Goal: Task Accomplishment & Management: Manage account settings

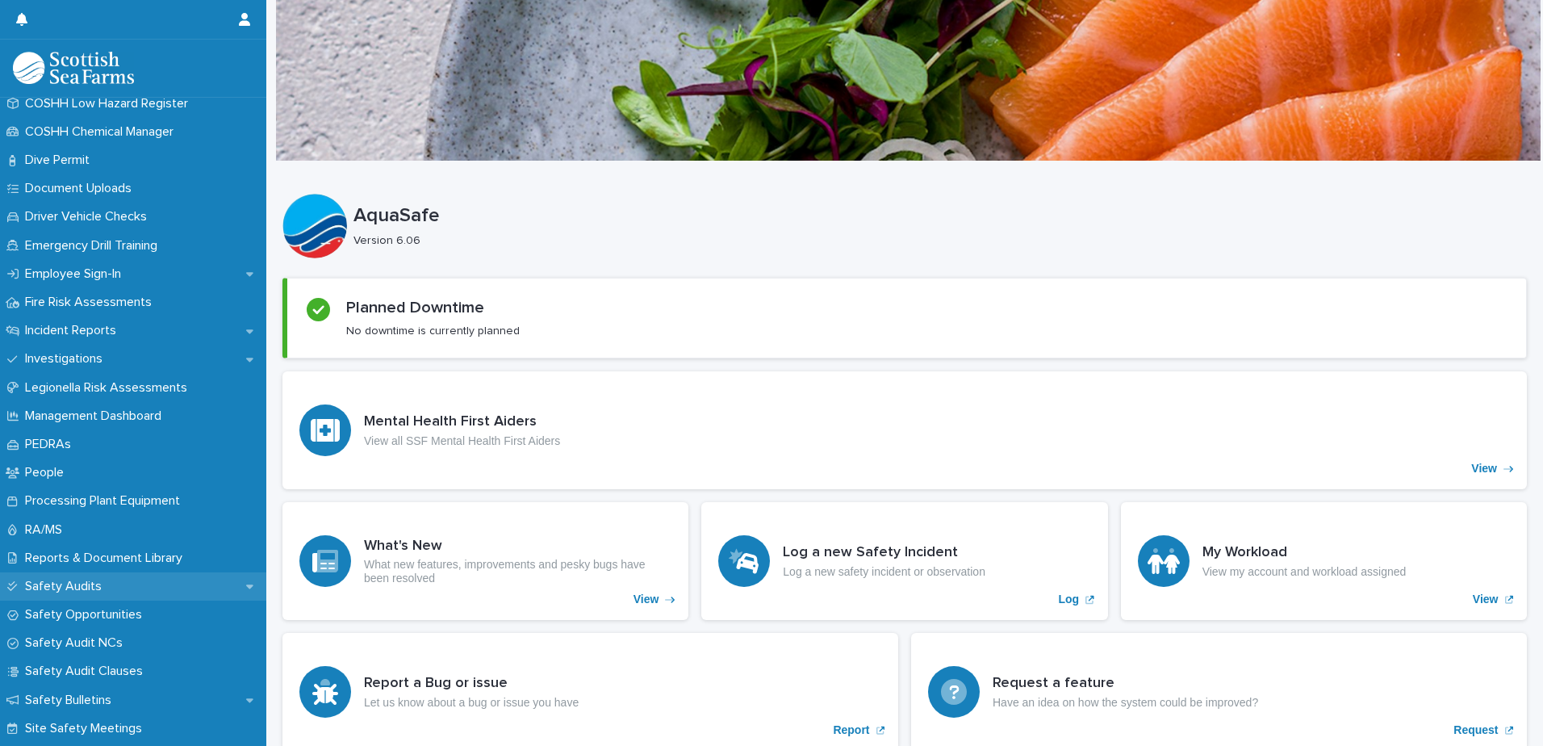
scroll to position [484, 0]
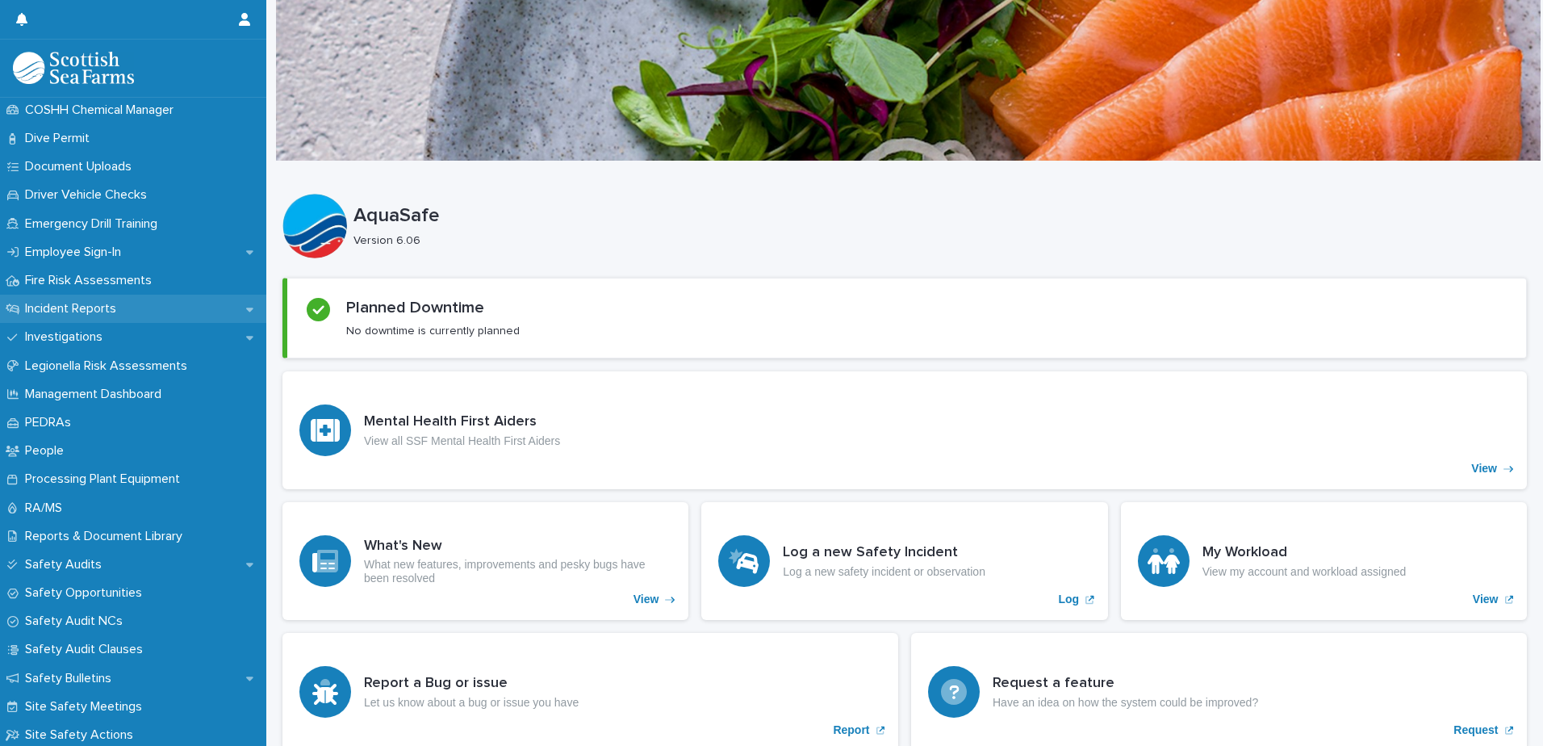
click at [246, 306] on icon at bounding box center [249, 308] width 7 height 11
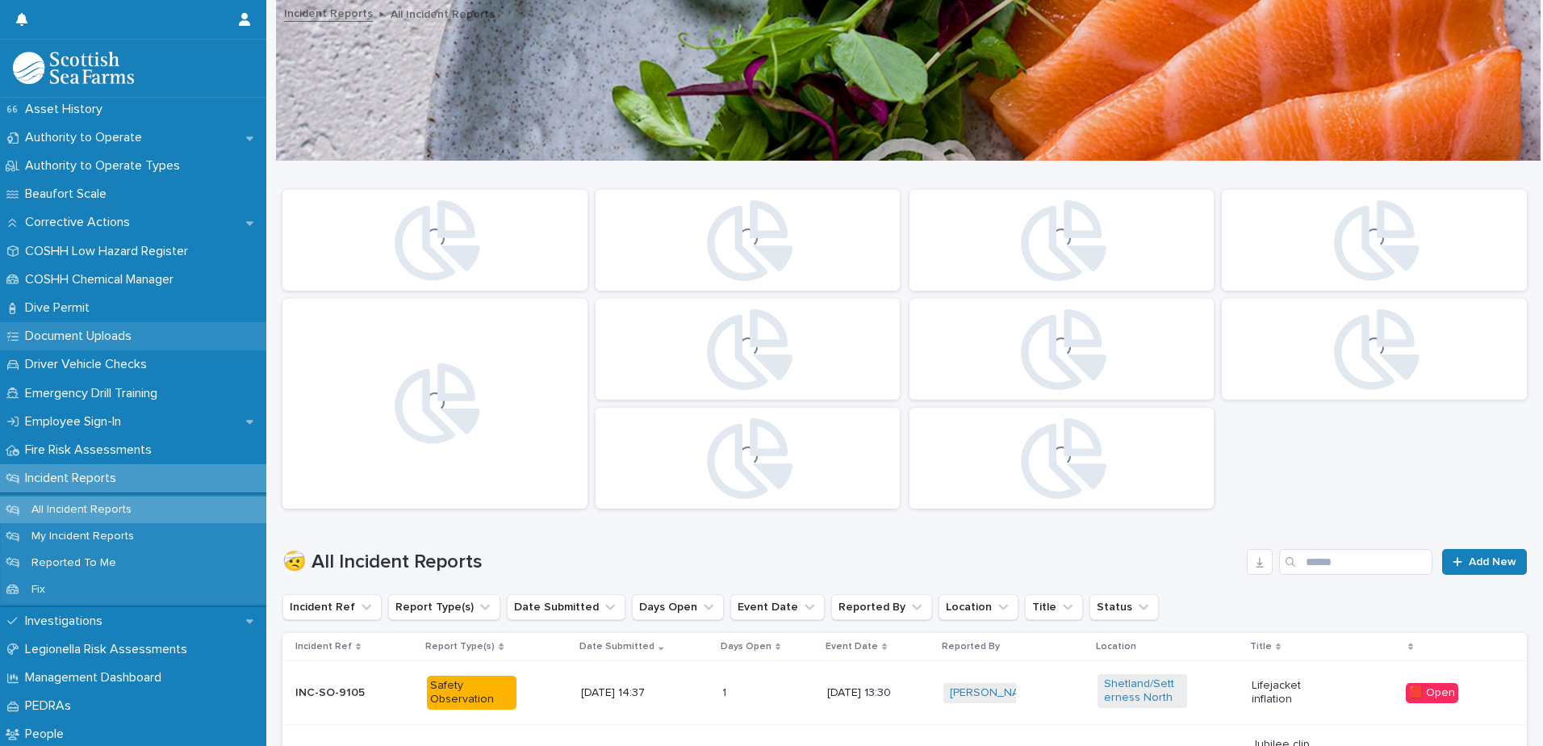
scroll to position [484, 0]
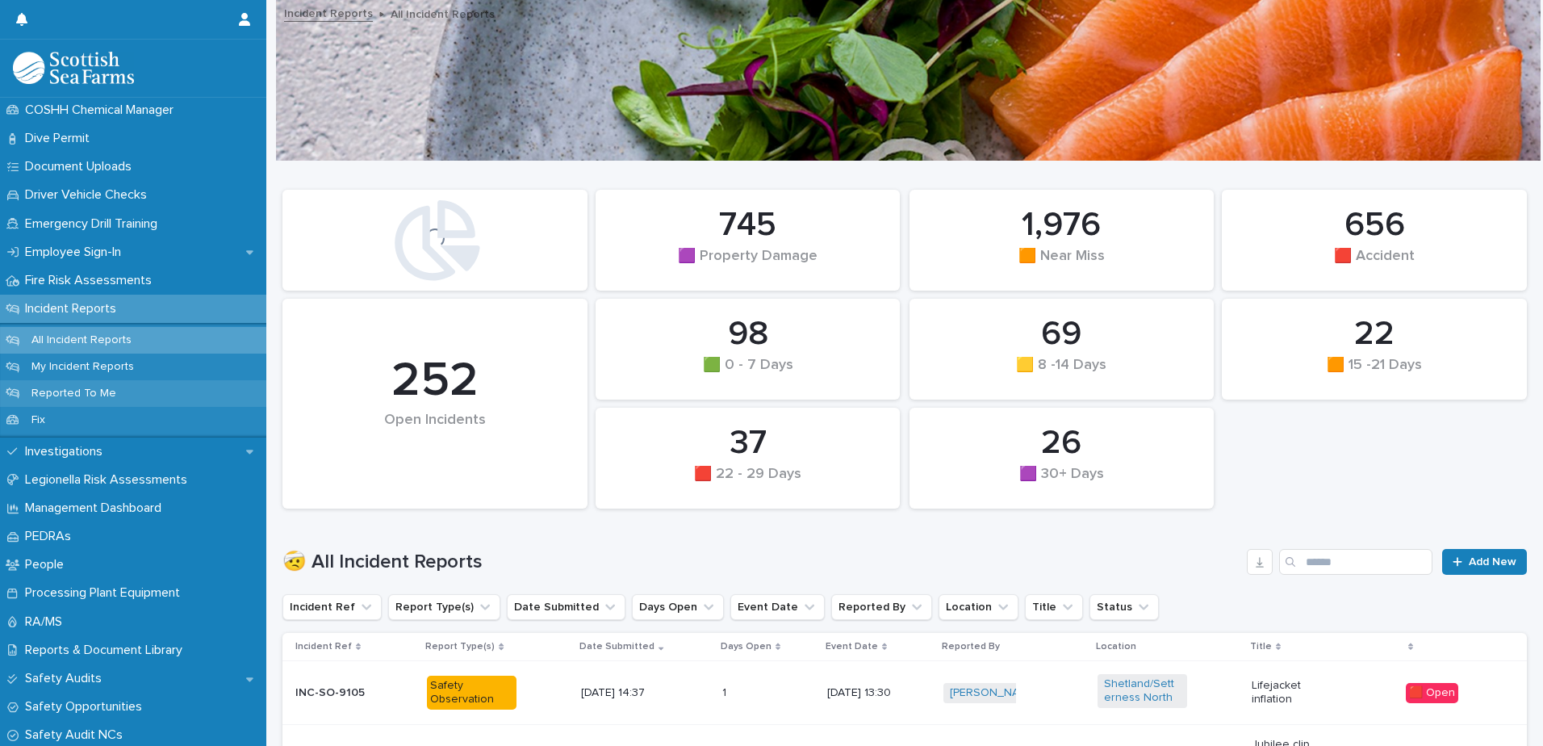
click at [82, 391] on p "Reported To Me" at bounding box center [74, 393] width 111 height 14
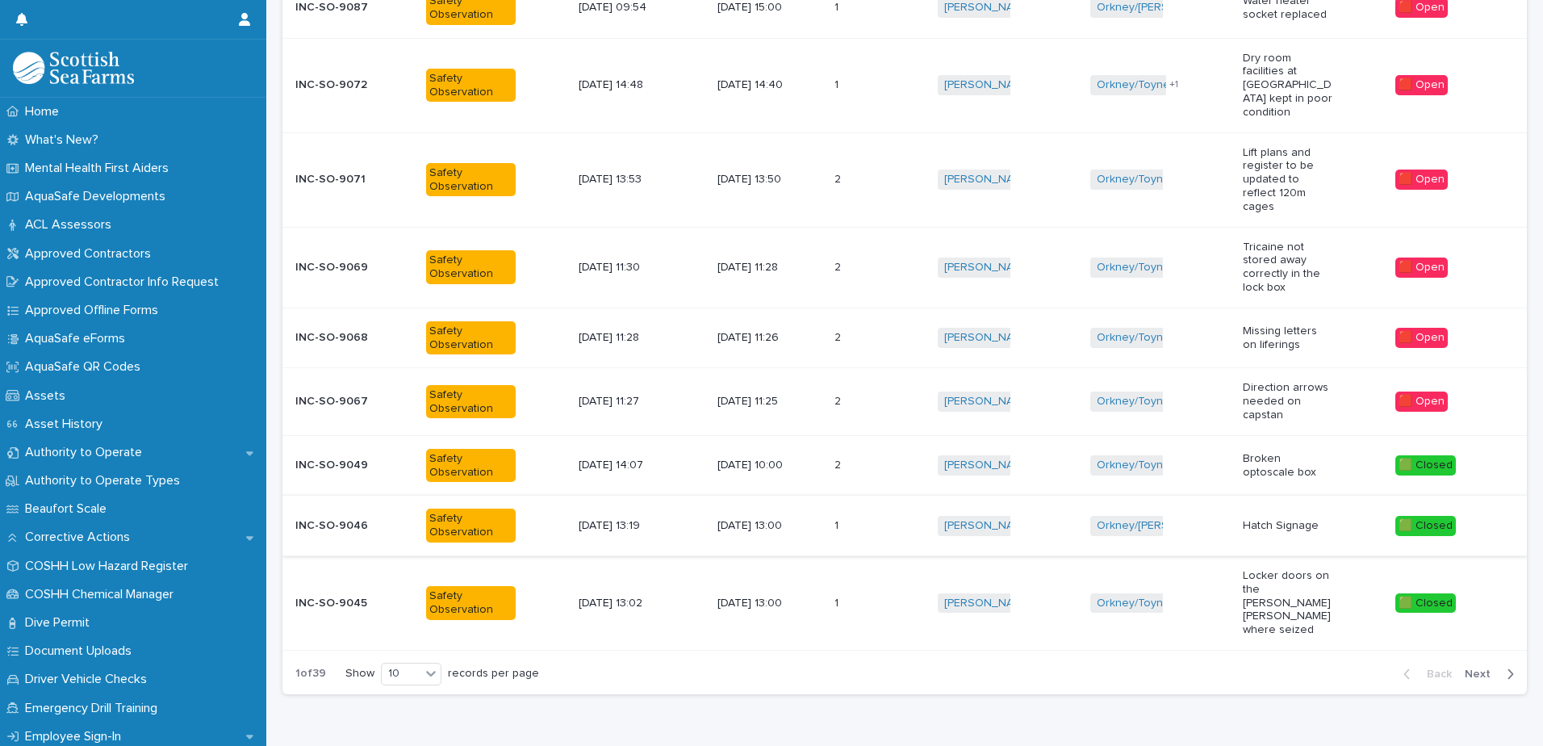
scroll to position [146, 0]
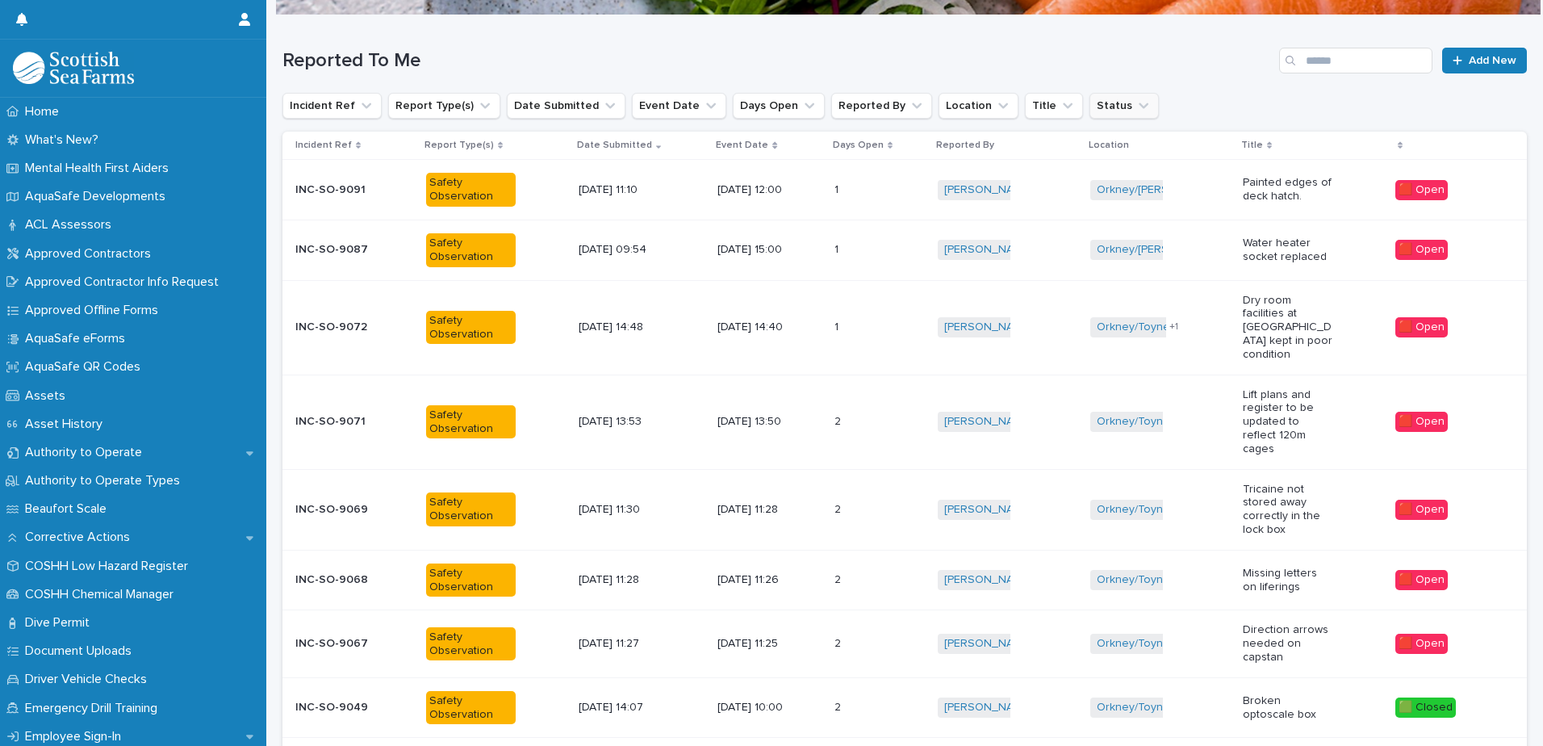
click at [1135, 111] on icon "Status" at bounding box center [1143, 106] width 16 height 16
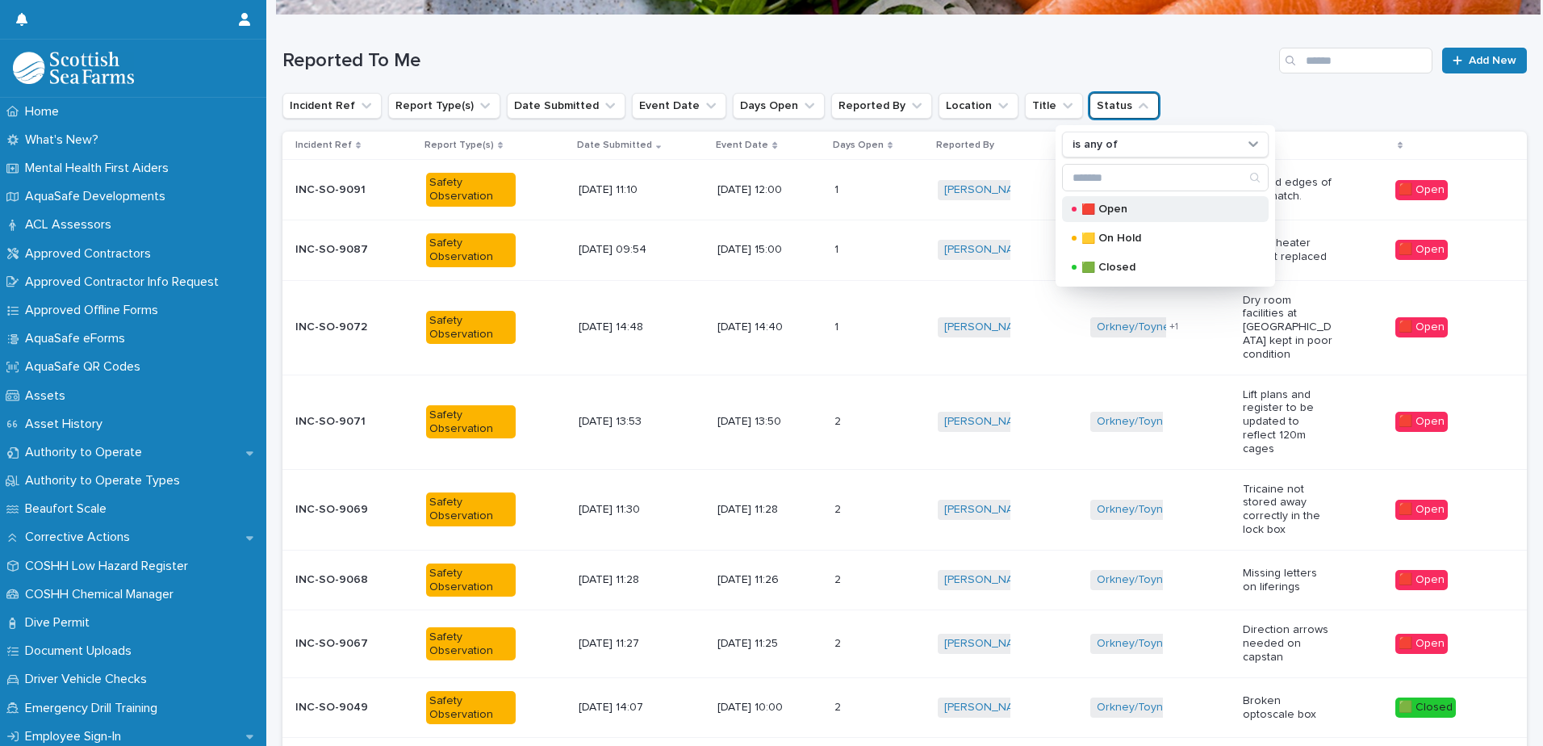
click at [1104, 205] on p "🟥 Open" at bounding box center [1161, 208] width 161 height 11
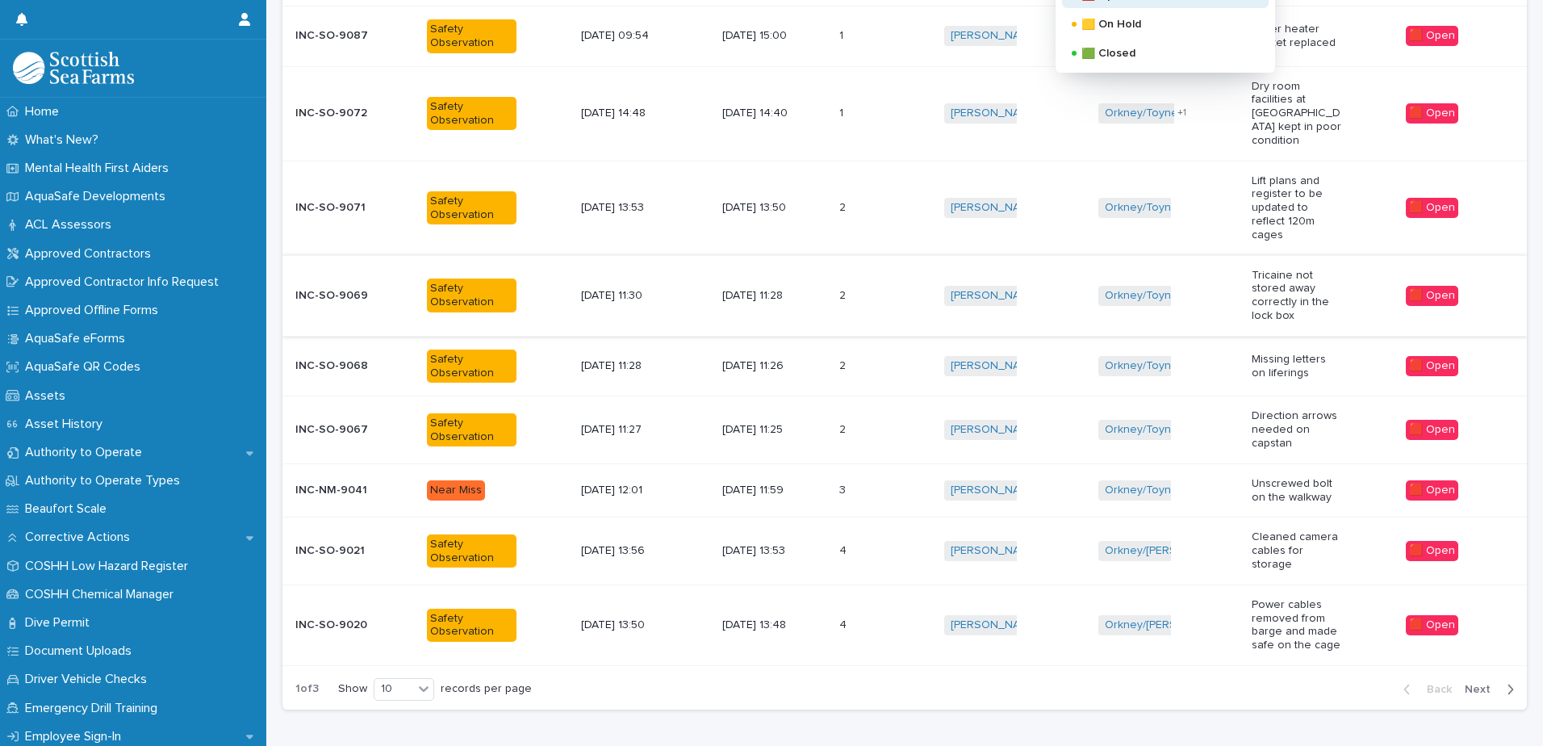
scroll to position [388, 0]
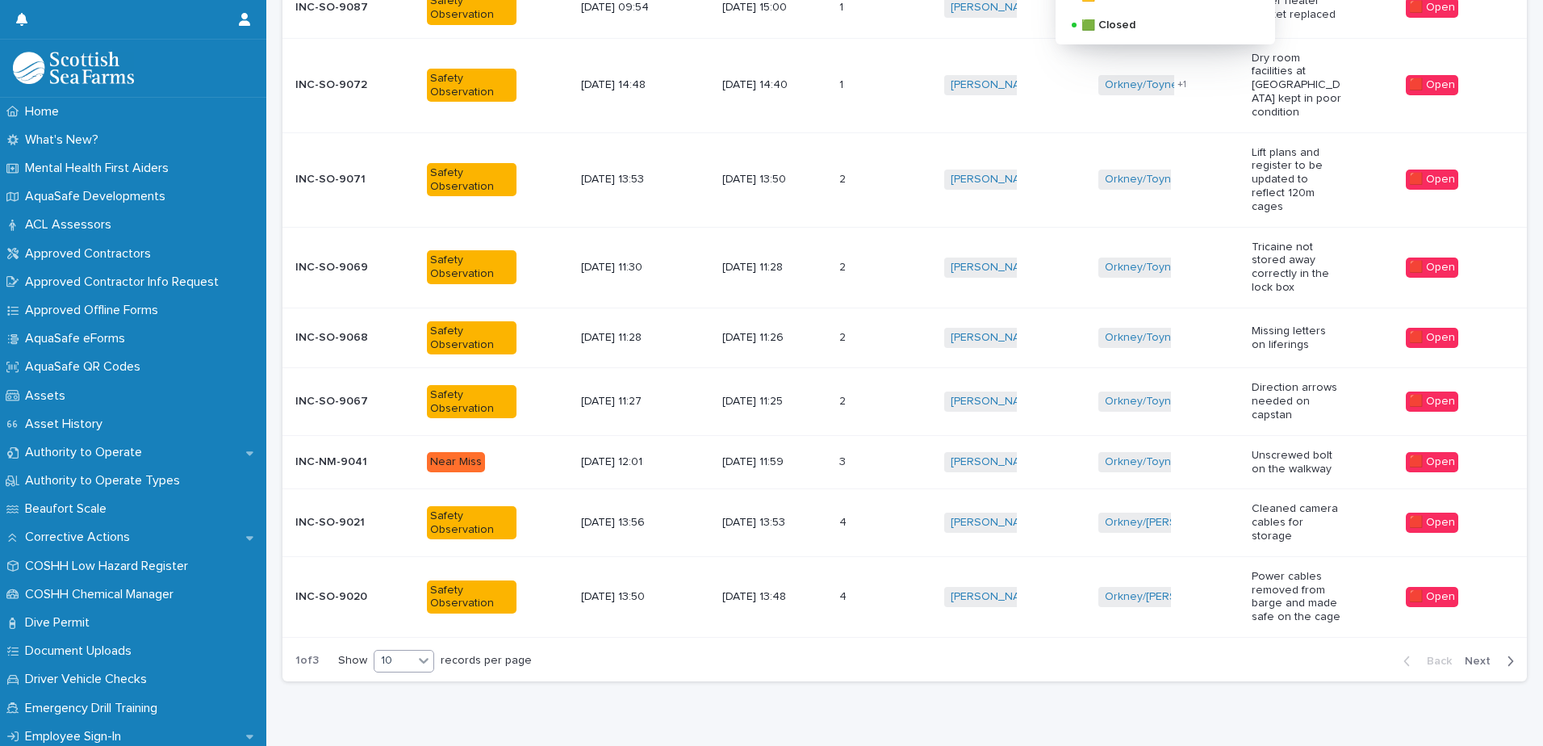
click at [426, 652] on icon at bounding box center [424, 660] width 16 height 16
click at [405, 689] on div "30" at bounding box center [405, 686] width 59 height 19
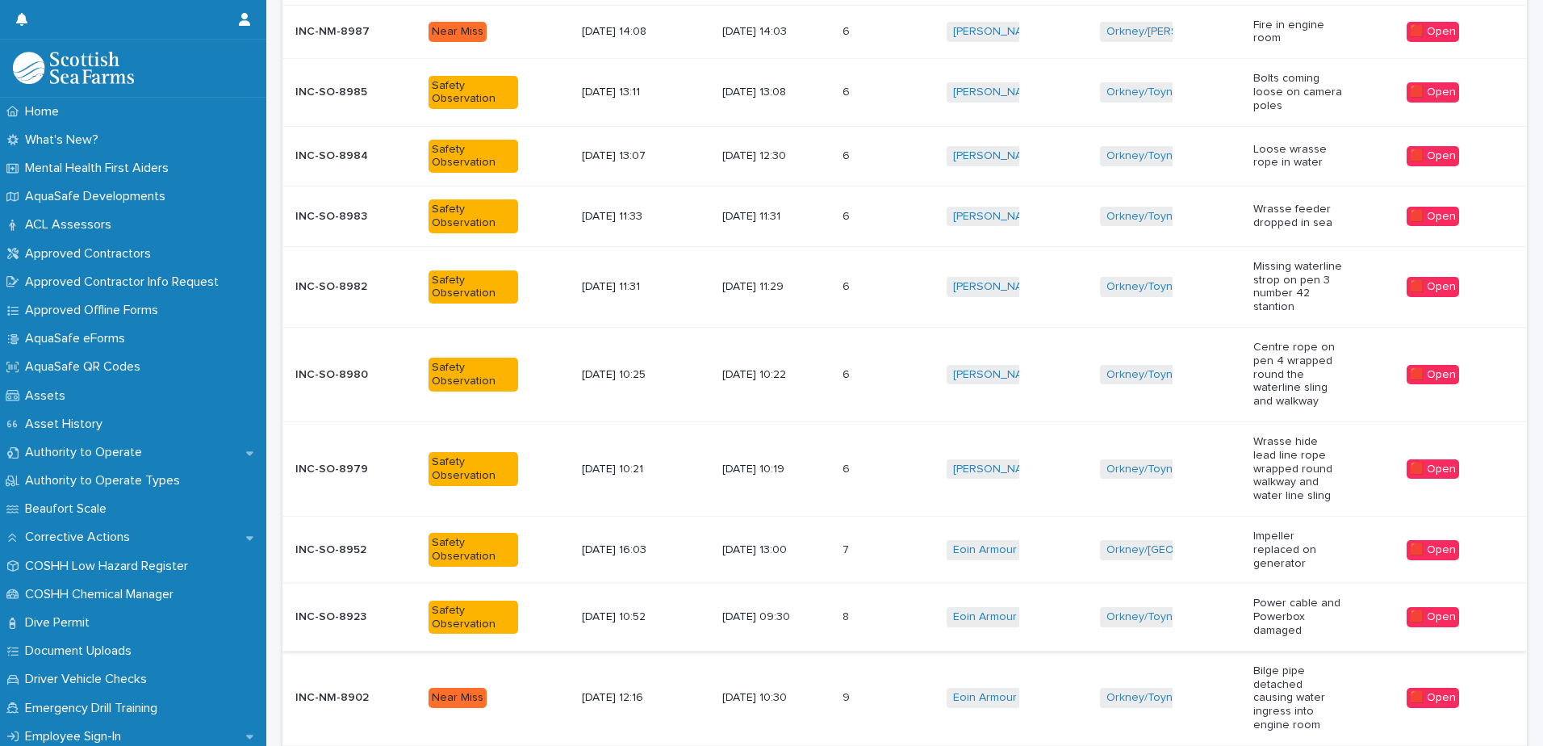
scroll to position [1443, 0]
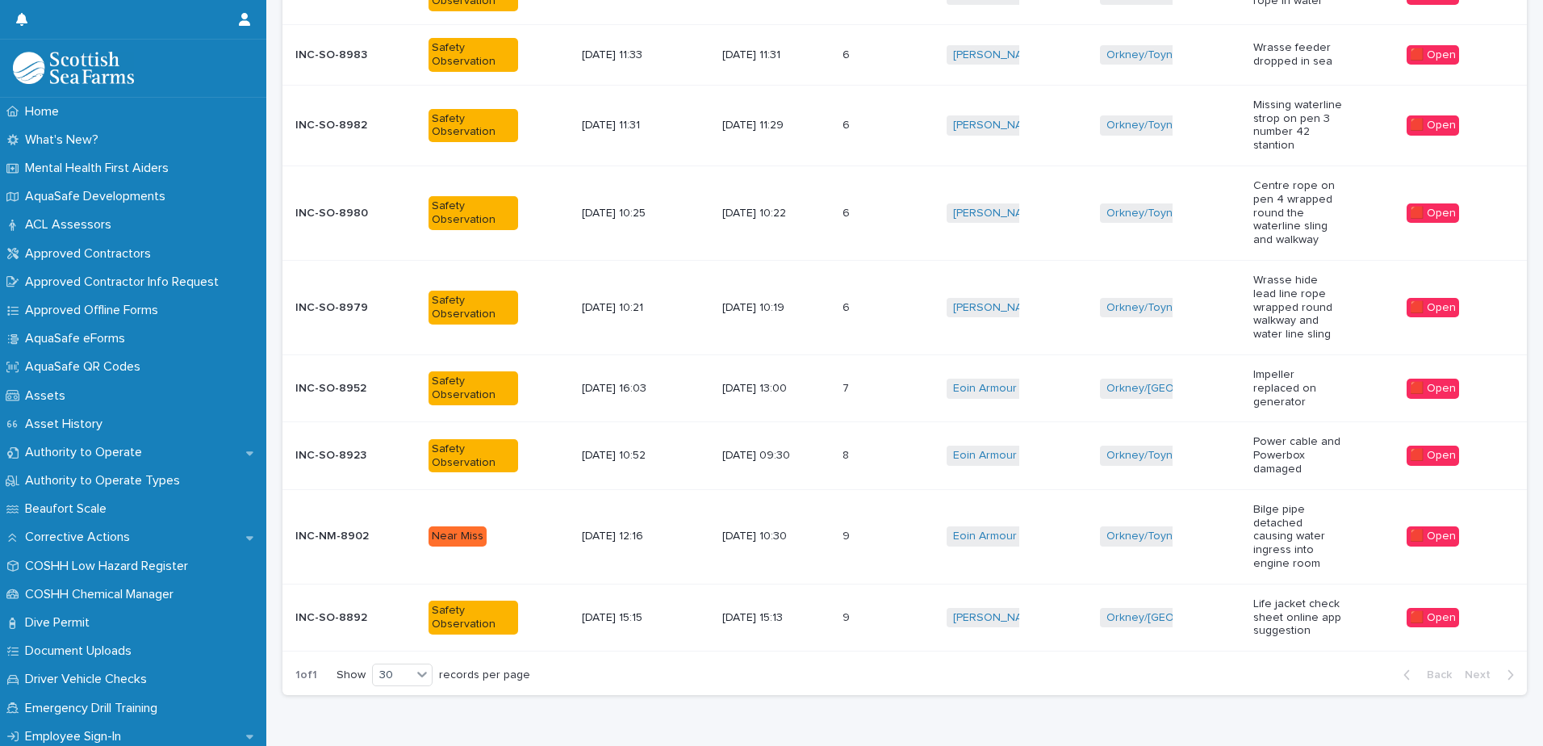
click at [773, 611] on p "[DATE] 15:13" at bounding box center [767, 618] width 90 height 14
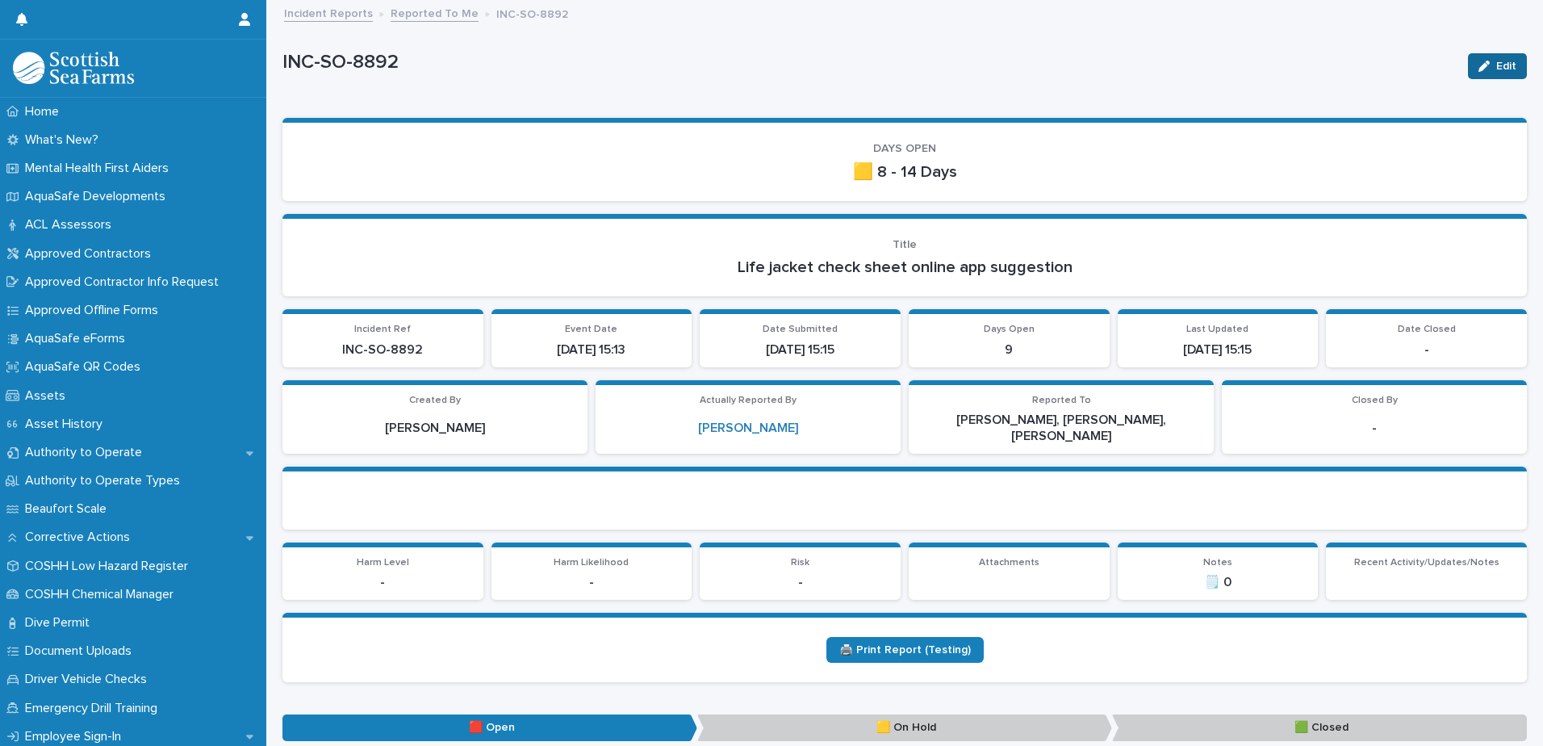
click at [1468, 72] on button "Edit" at bounding box center [1497, 66] width 59 height 26
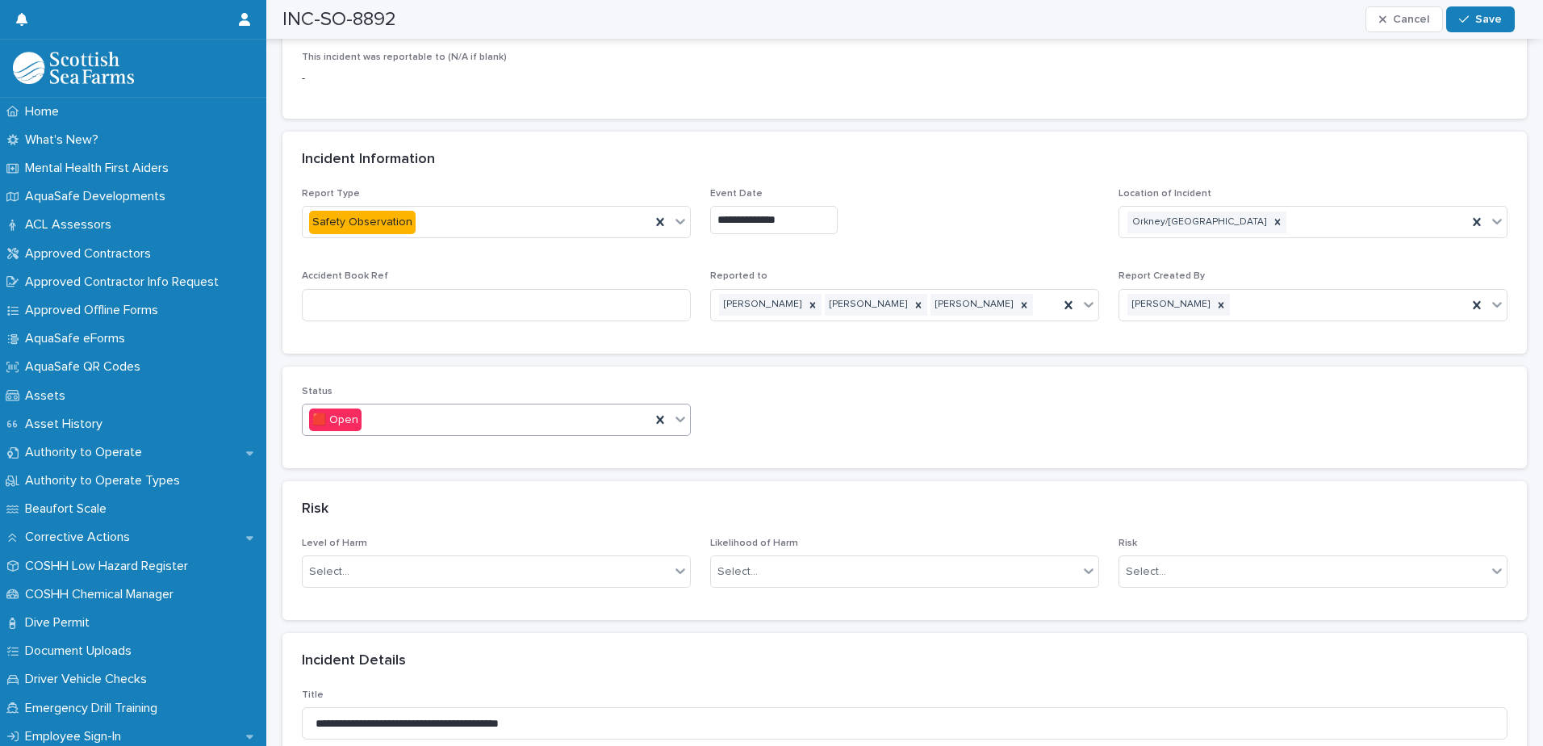
scroll to position [726, 0]
click at [676, 406] on icon at bounding box center [680, 414] width 16 height 16
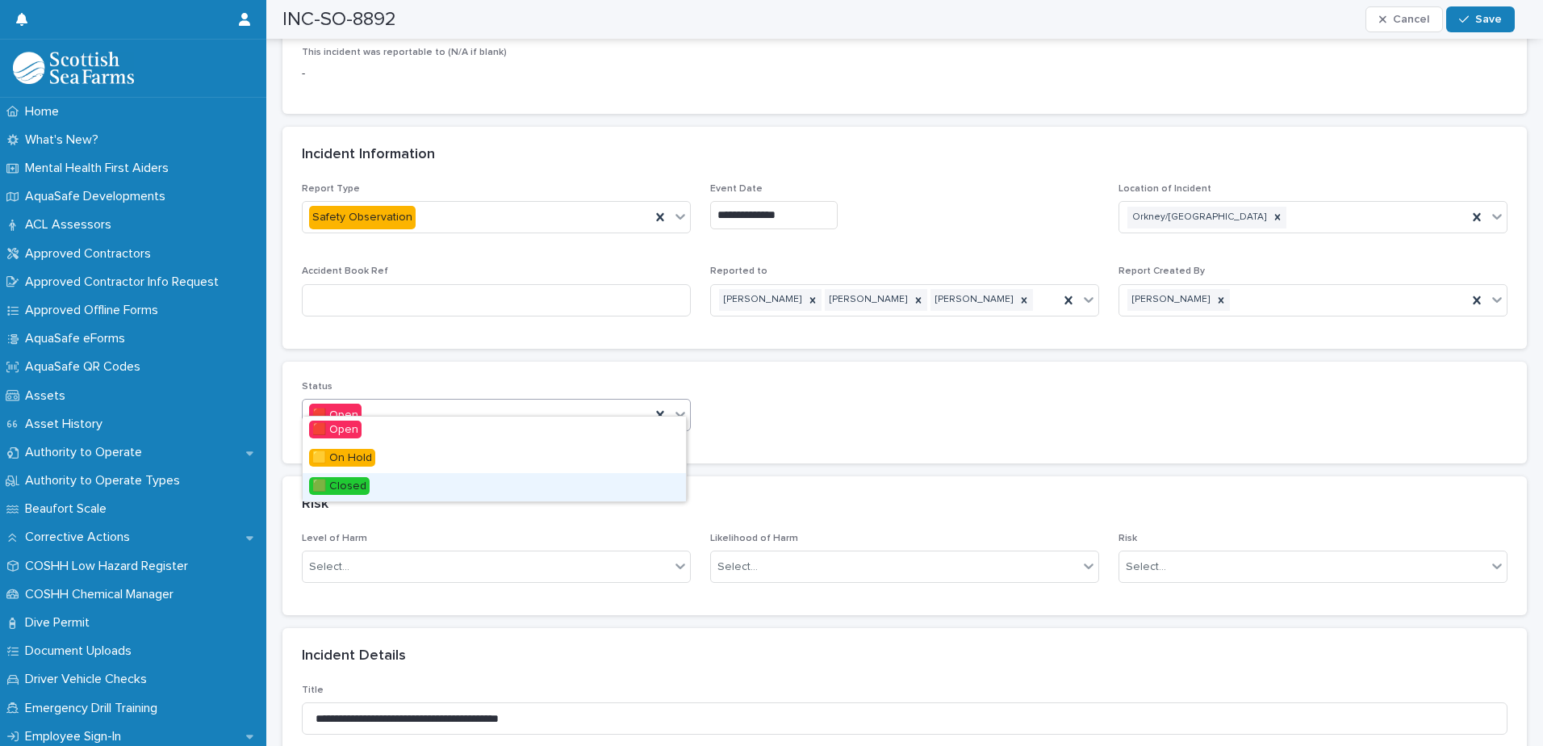
click at [407, 485] on div "🟩 Closed" at bounding box center [494, 487] width 383 height 28
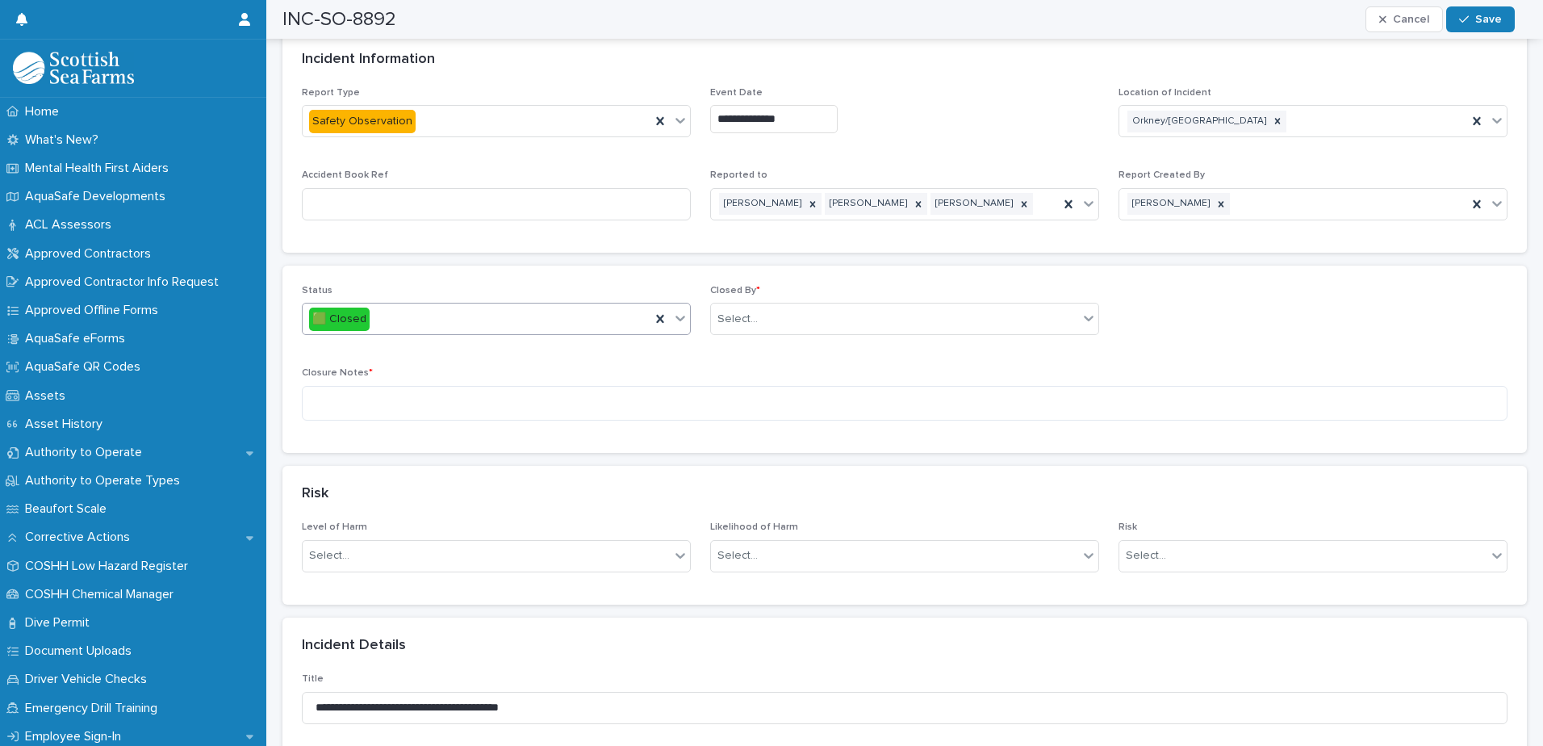
click at [775, 253] on div "**********" at bounding box center [904, 169] width 1244 height 165
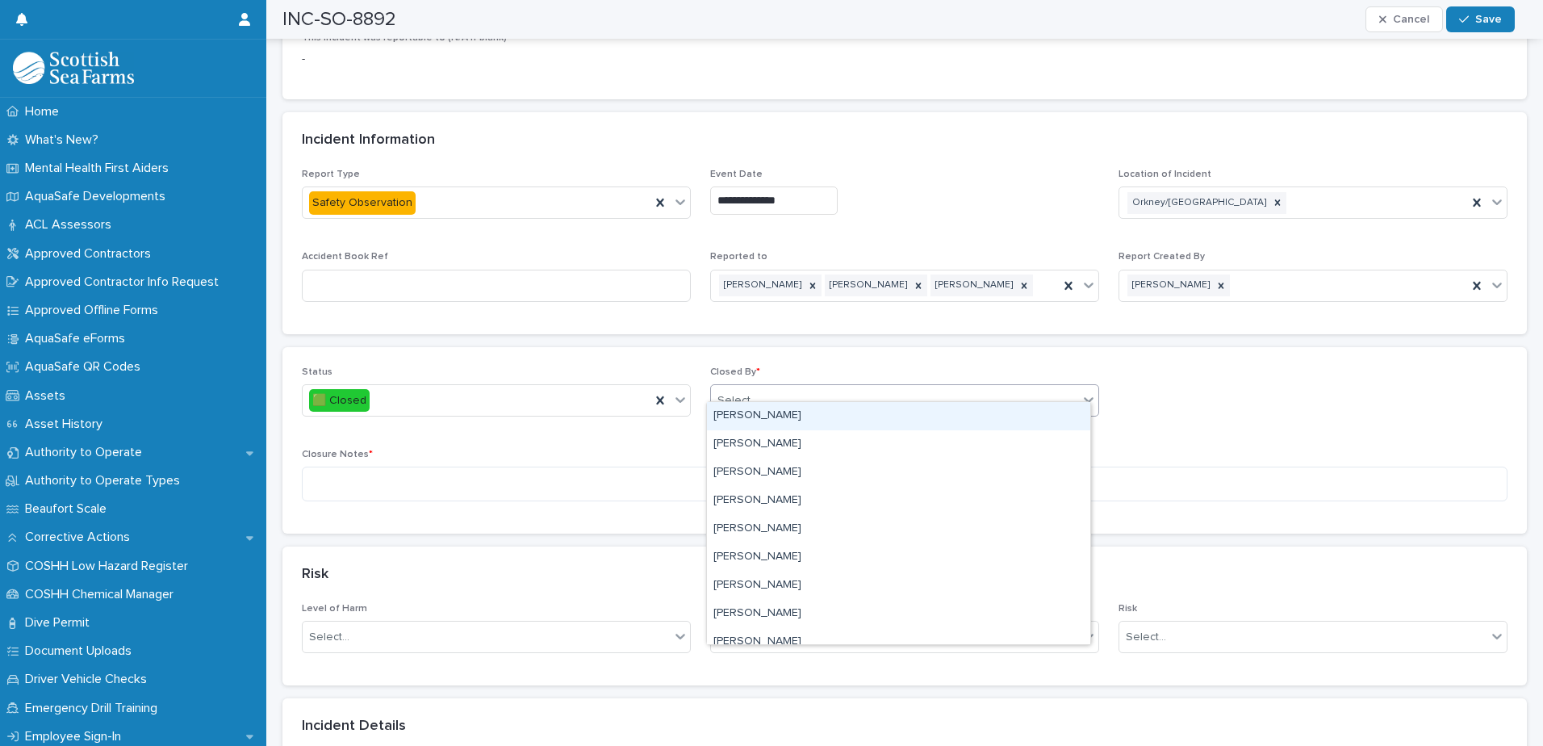
click at [809, 387] on div "Select..." at bounding box center [894, 400] width 367 height 27
type input "****"
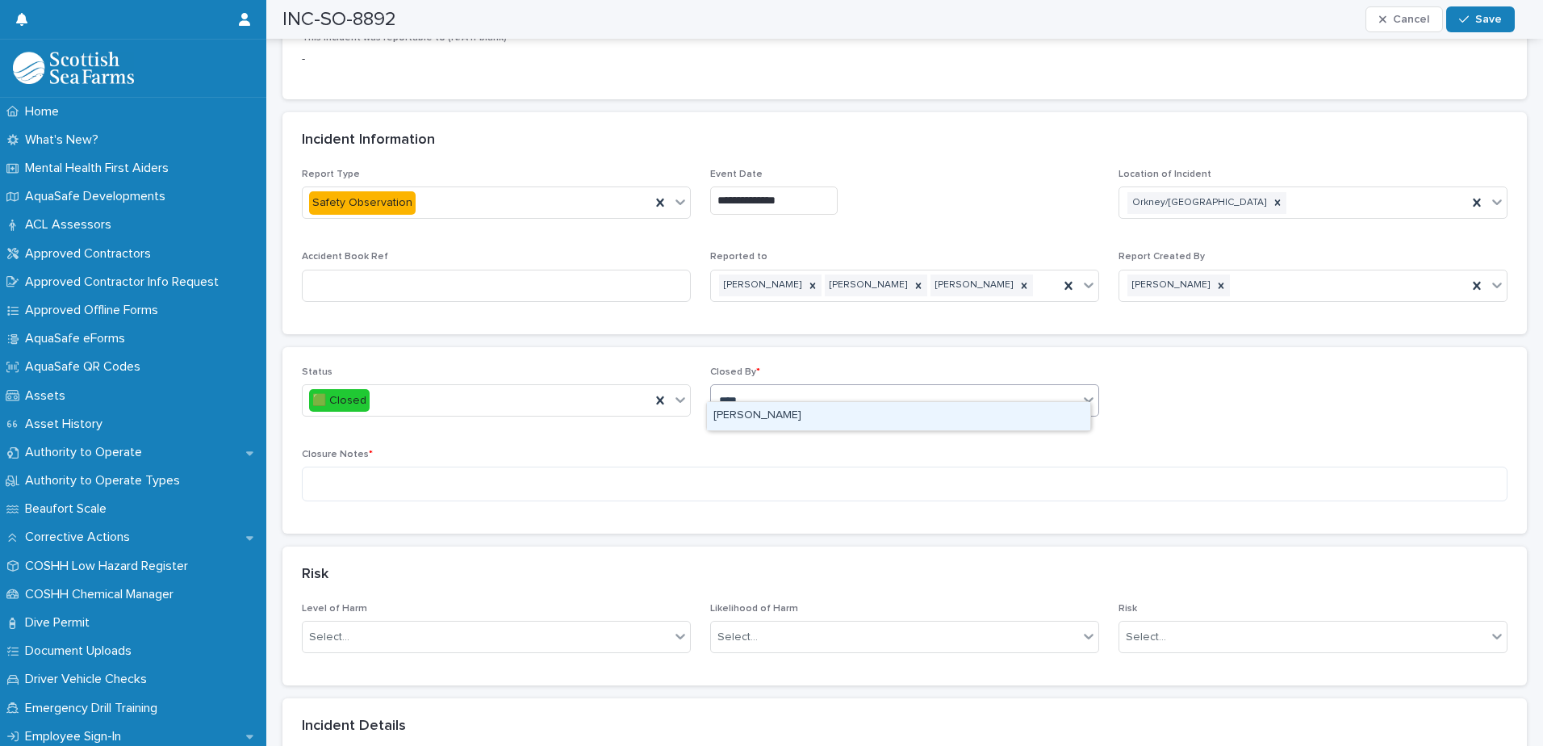
click at [756, 421] on div "[PERSON_NAME]" at bounding box center [898, 416] width 383 height 28
click at [539, 470] on textarea at bounding box center [904, 483] width 1205 height 35
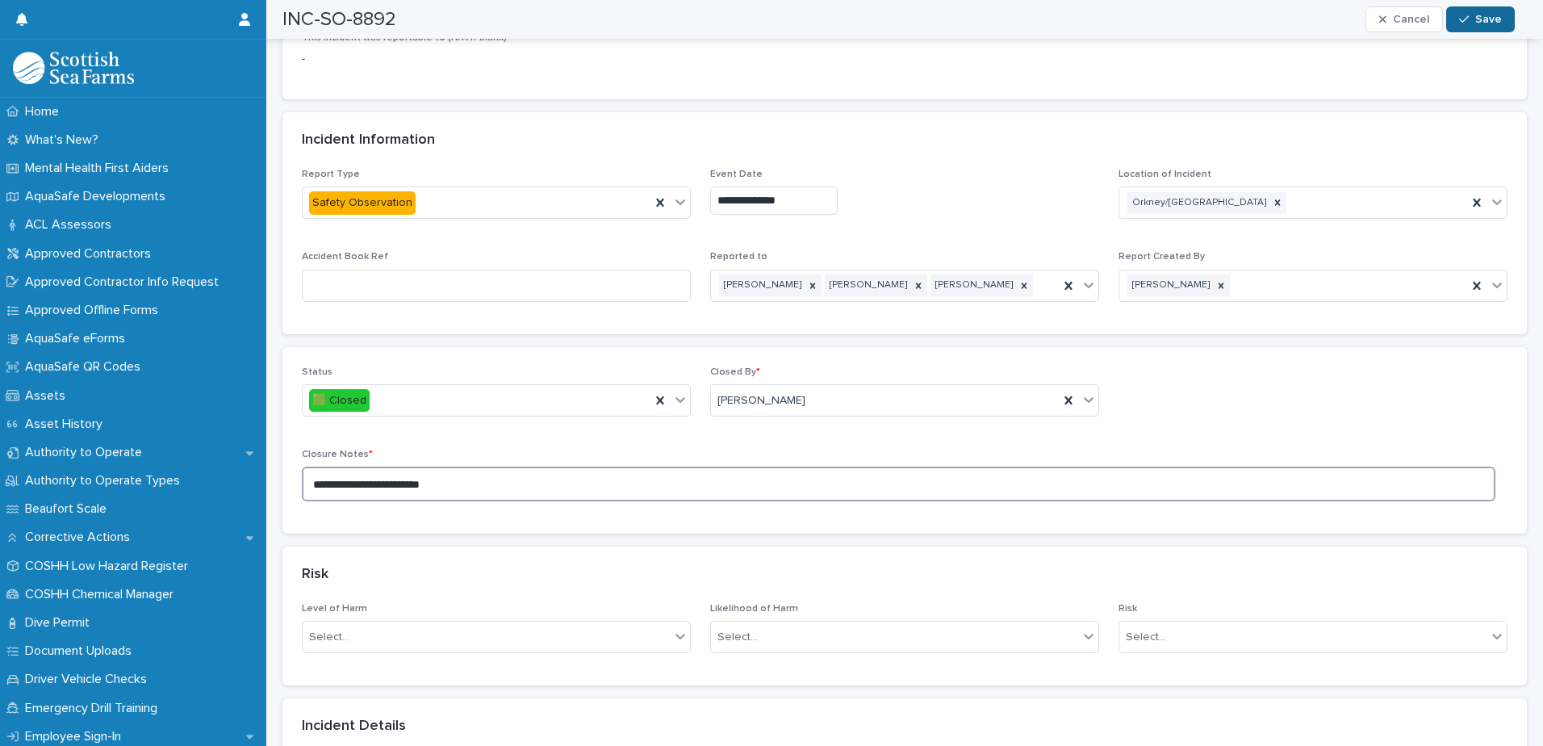
type textarea "**********"
click at [1472, 19] on div "button" at bounding box center [1467, 19] width 16 height 11
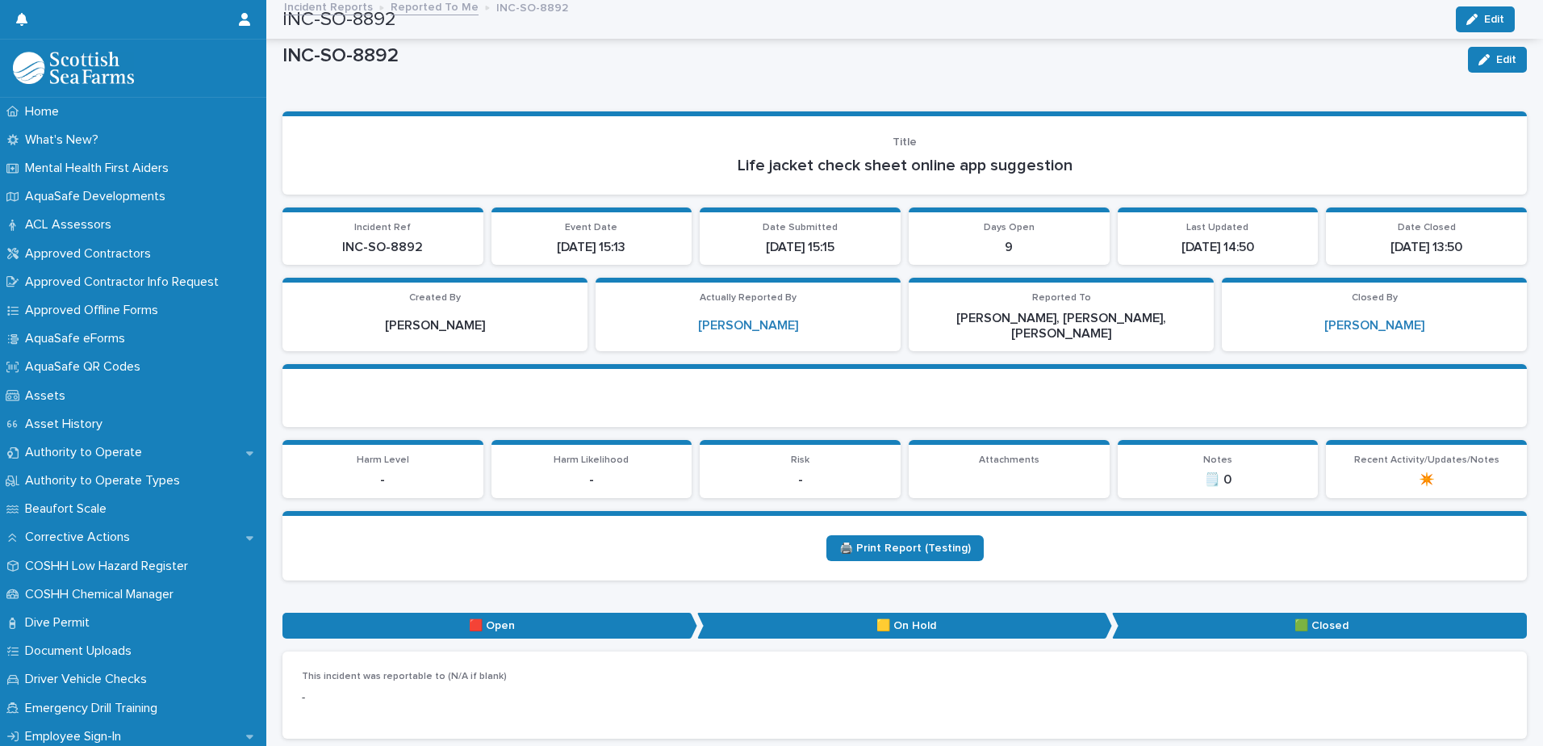
scroll to position [0, 0]
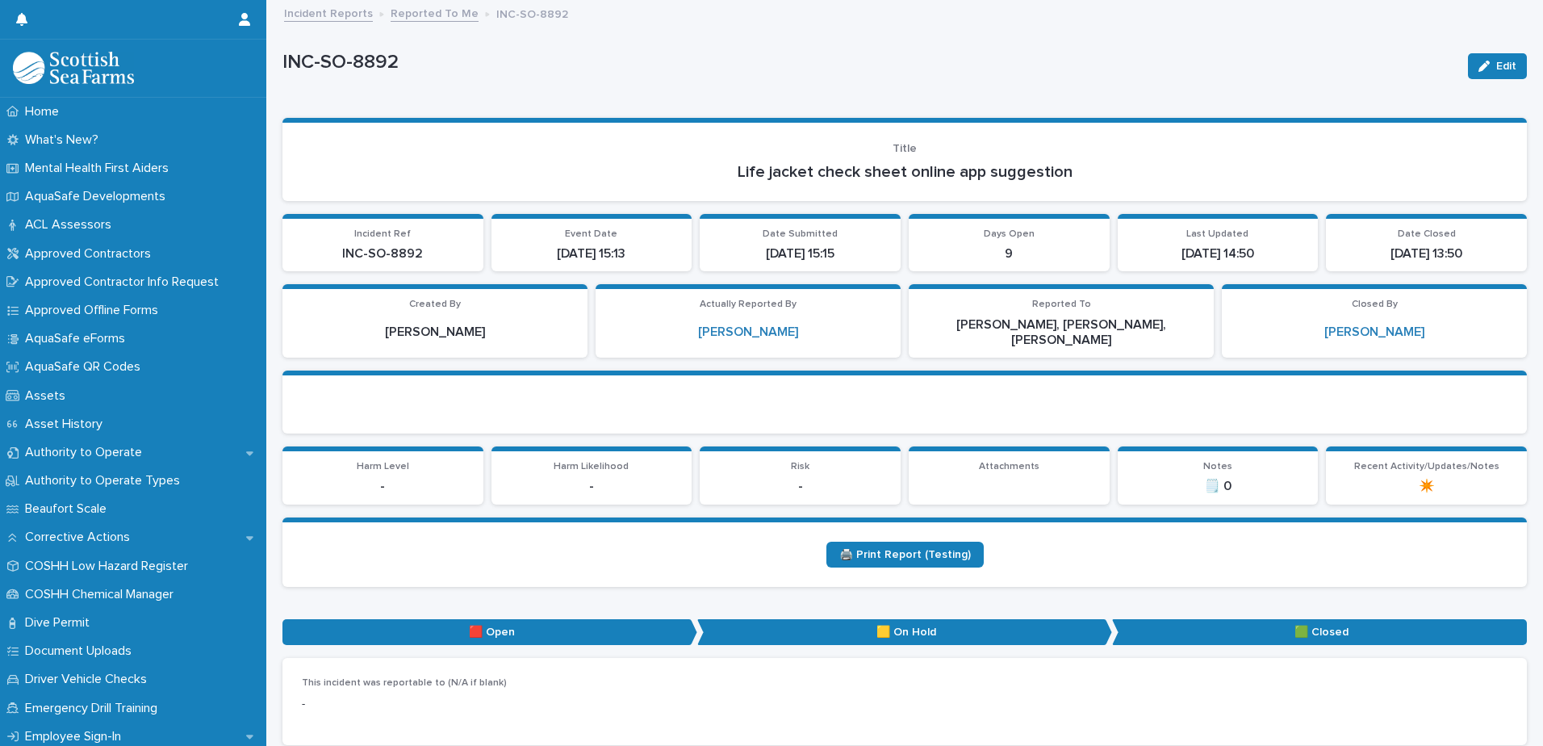
click at [428, 10] on link "Reported To Me" at bounding box center [435, 12] width 88 height 19
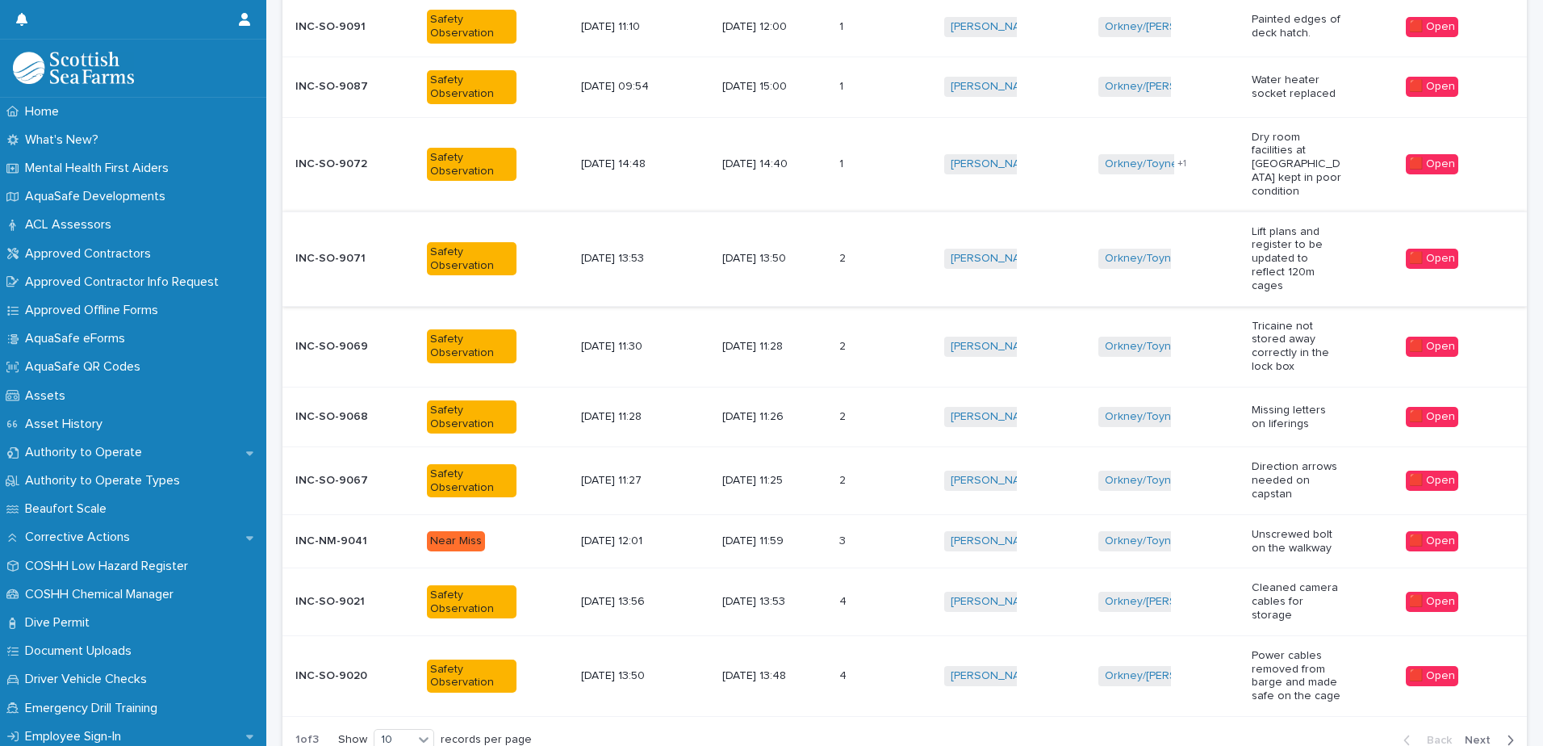
scroll to position [395, 0]
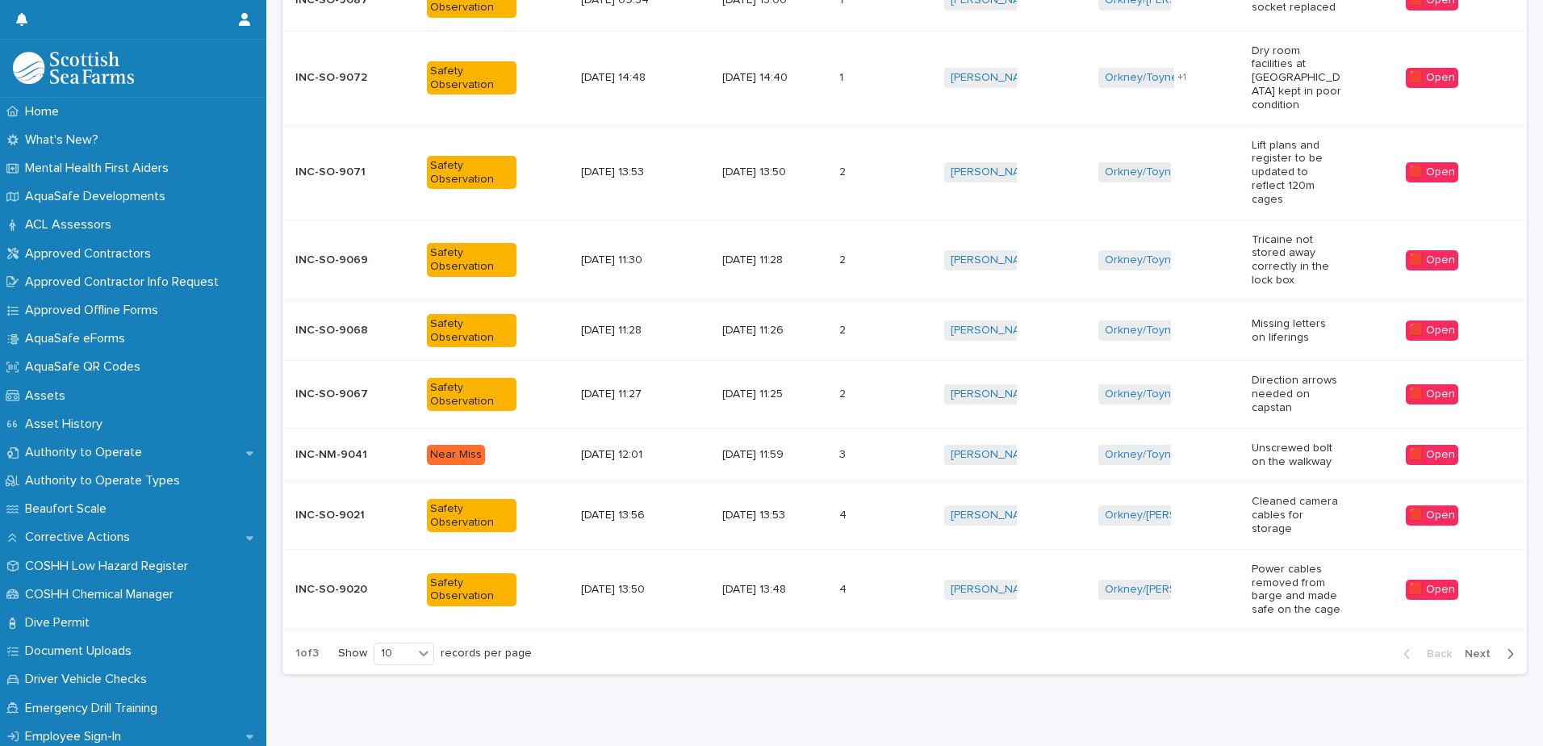
click at [823, 502] on div "[DATE] 13:53" at bounding box center [774, 515] width 105 height 27
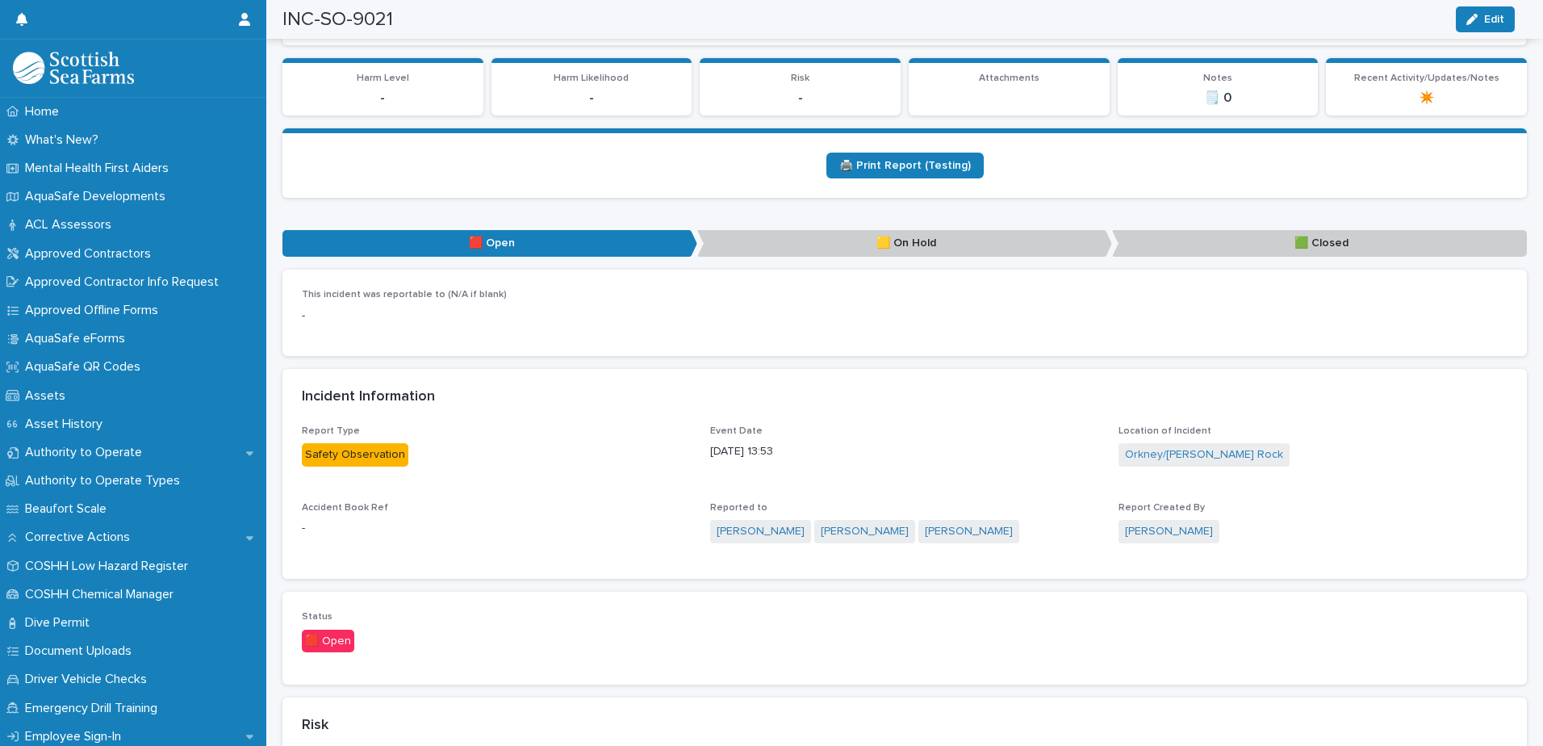
scroll to position [161, 0]
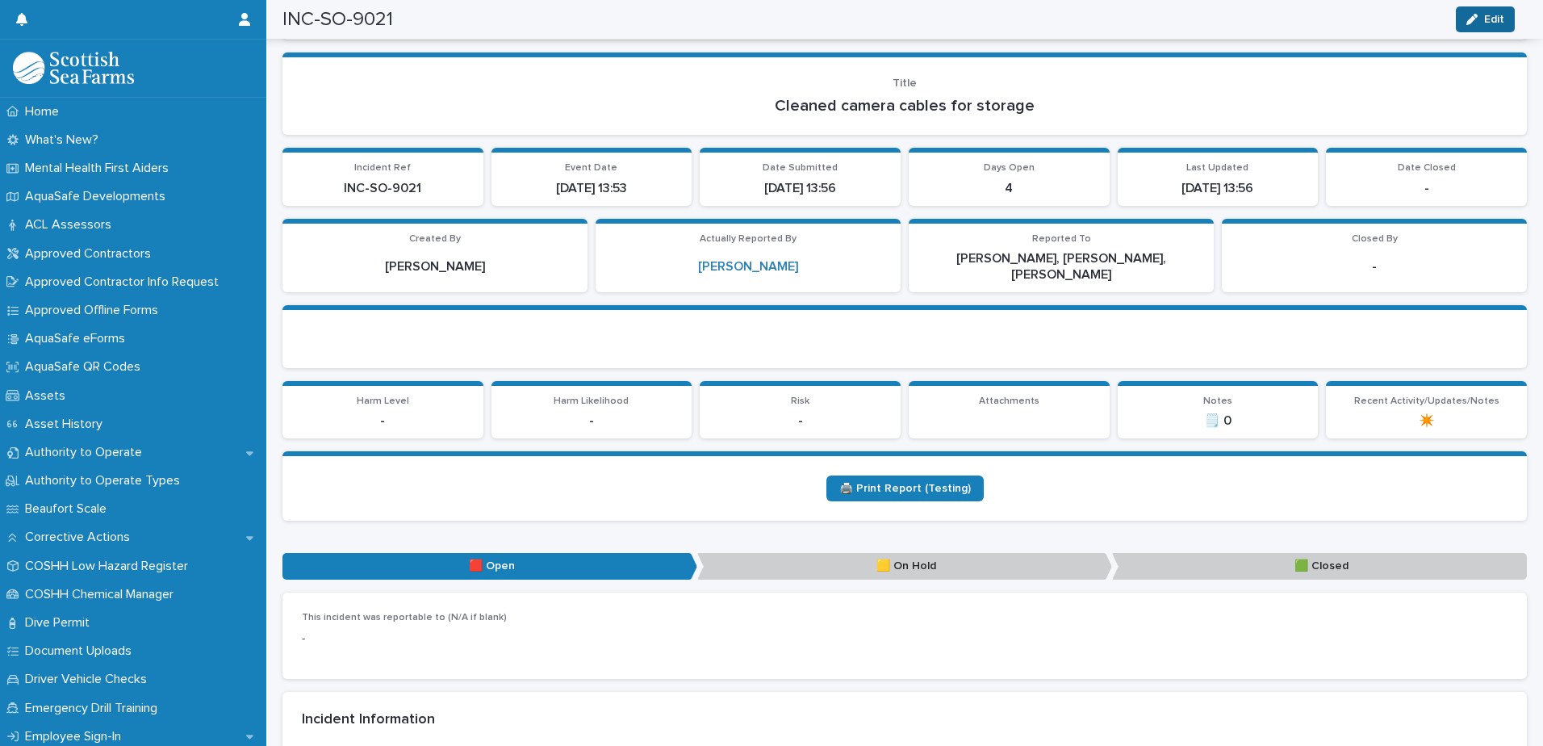
click at [1470, 15] on icon "button" at bounding box center [1471, 19] width 11 height 11
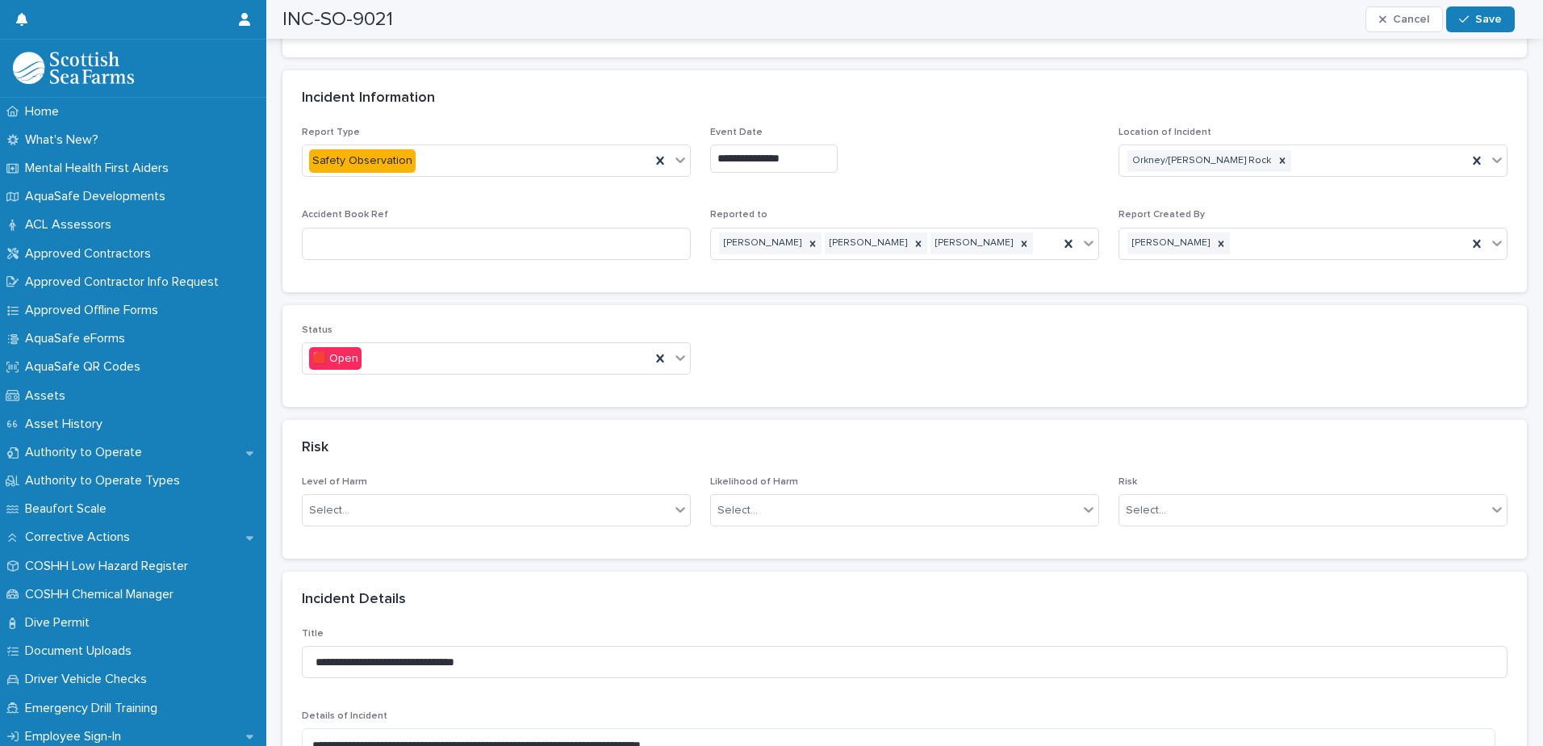
scroll to position [807, 0]
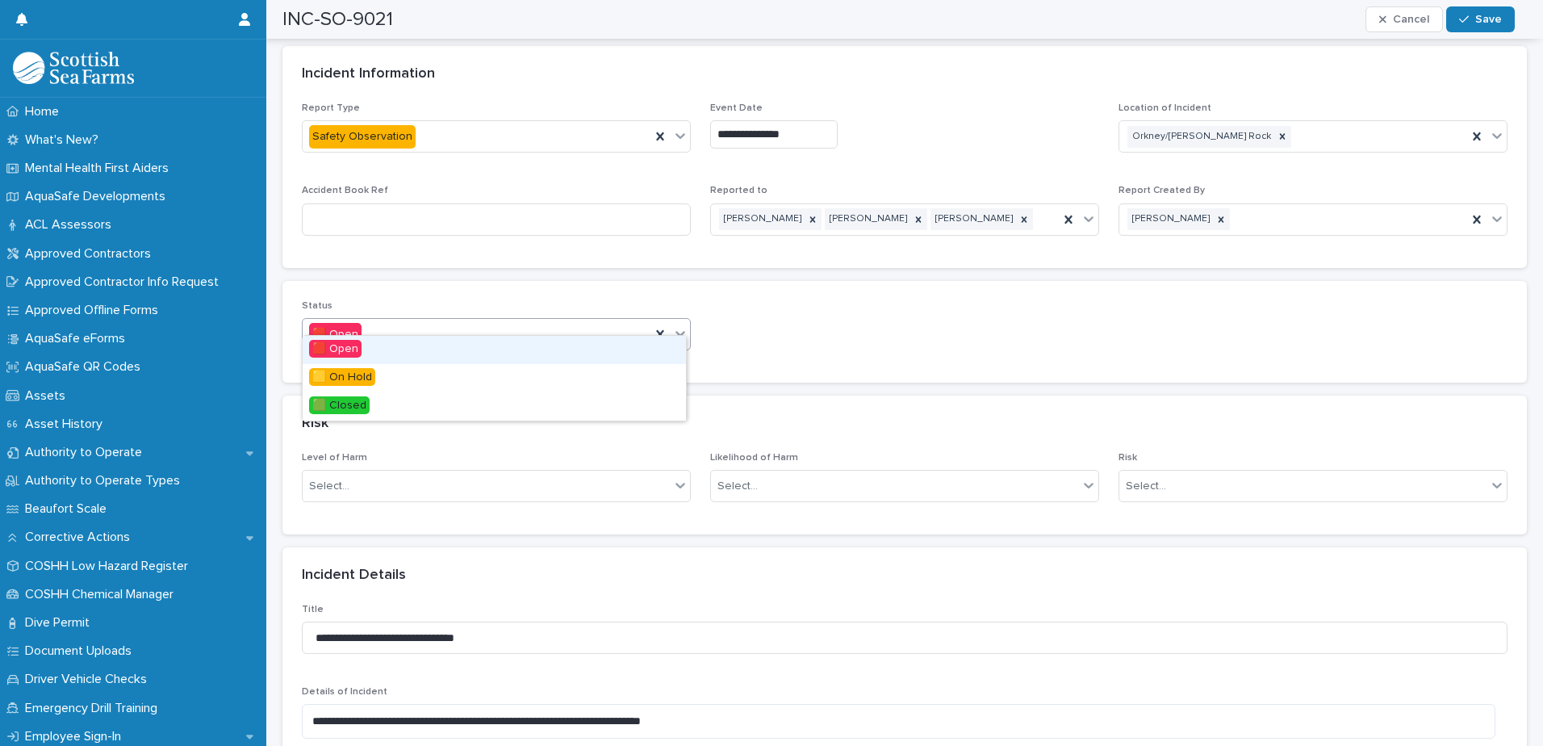
click at [683, 325] on icon at bounding box center [680, 333] width 16 height 16
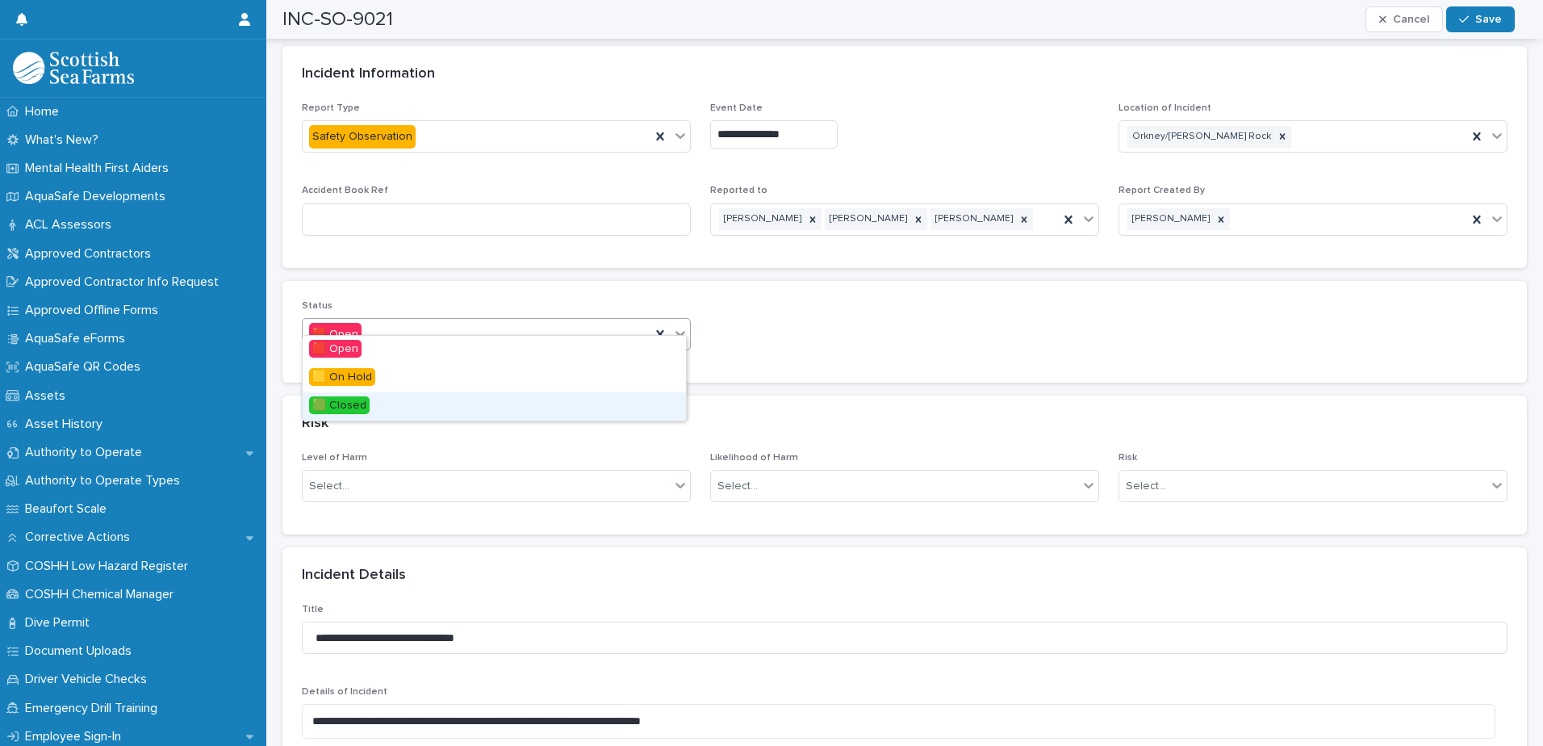
click at [366, 401] on span "🟩 Closed" at bounding box center [339, 405] width 61 height 18
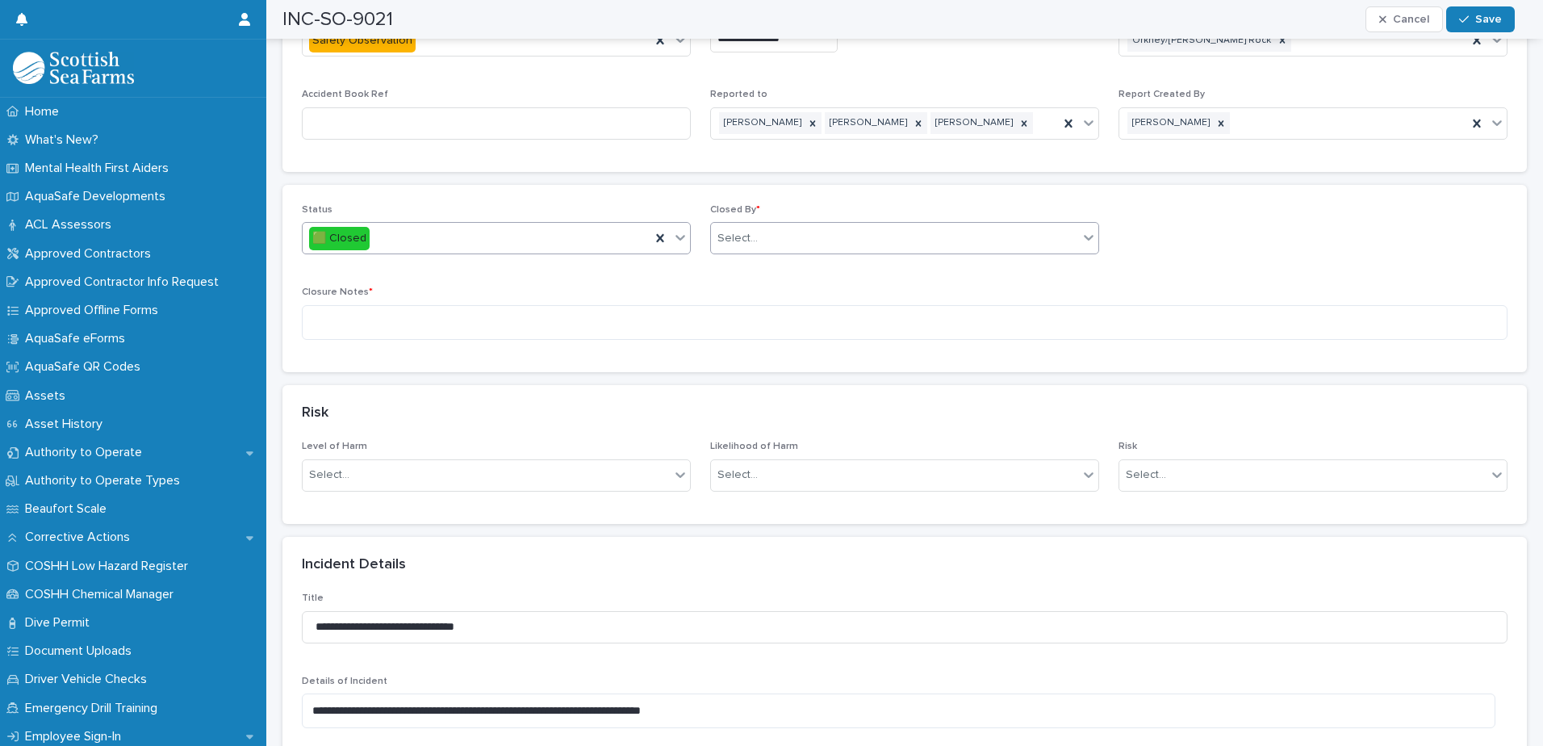
click at [830, 225] on div "Select..." at bounding box center [894, 238] width 367 height 27
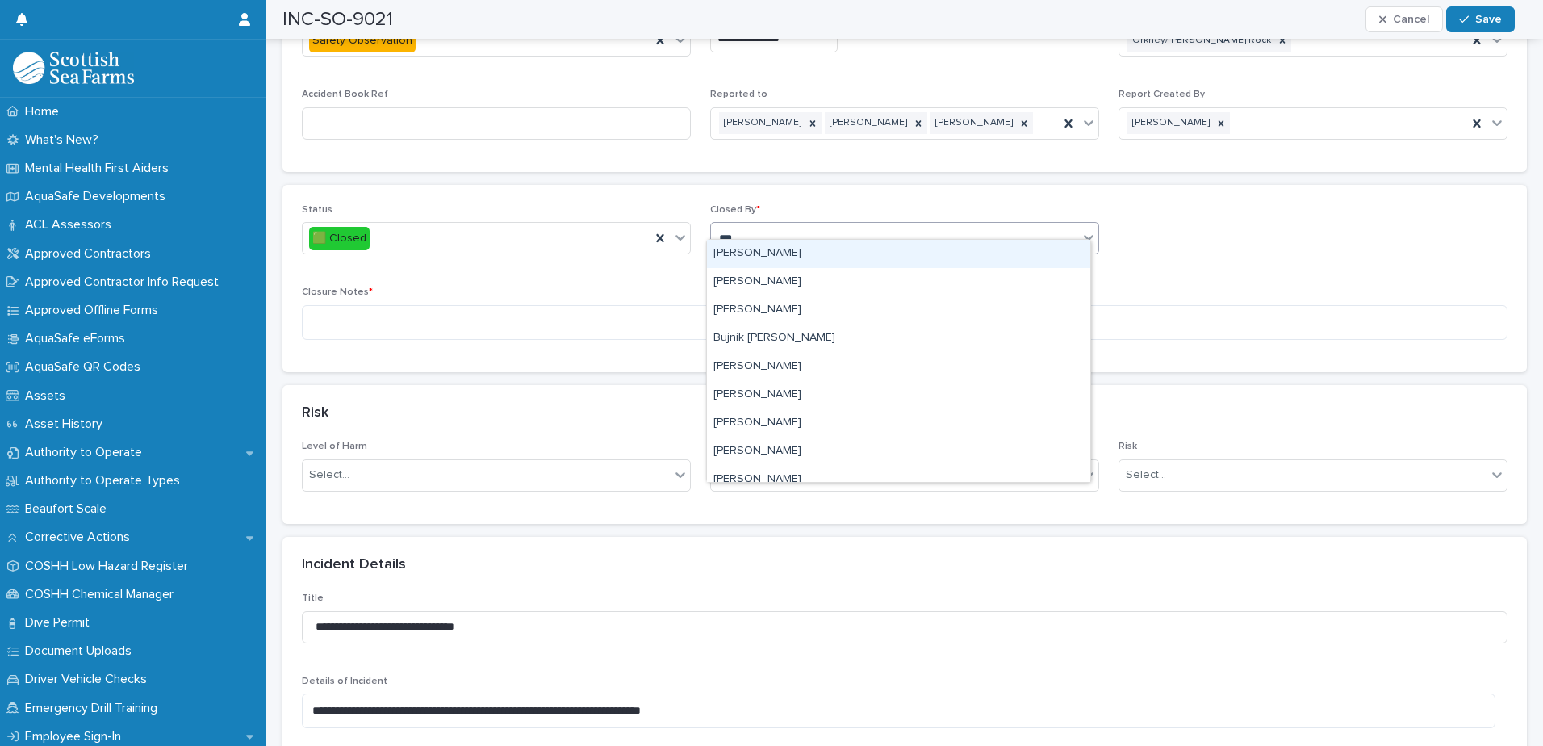
type input "****"
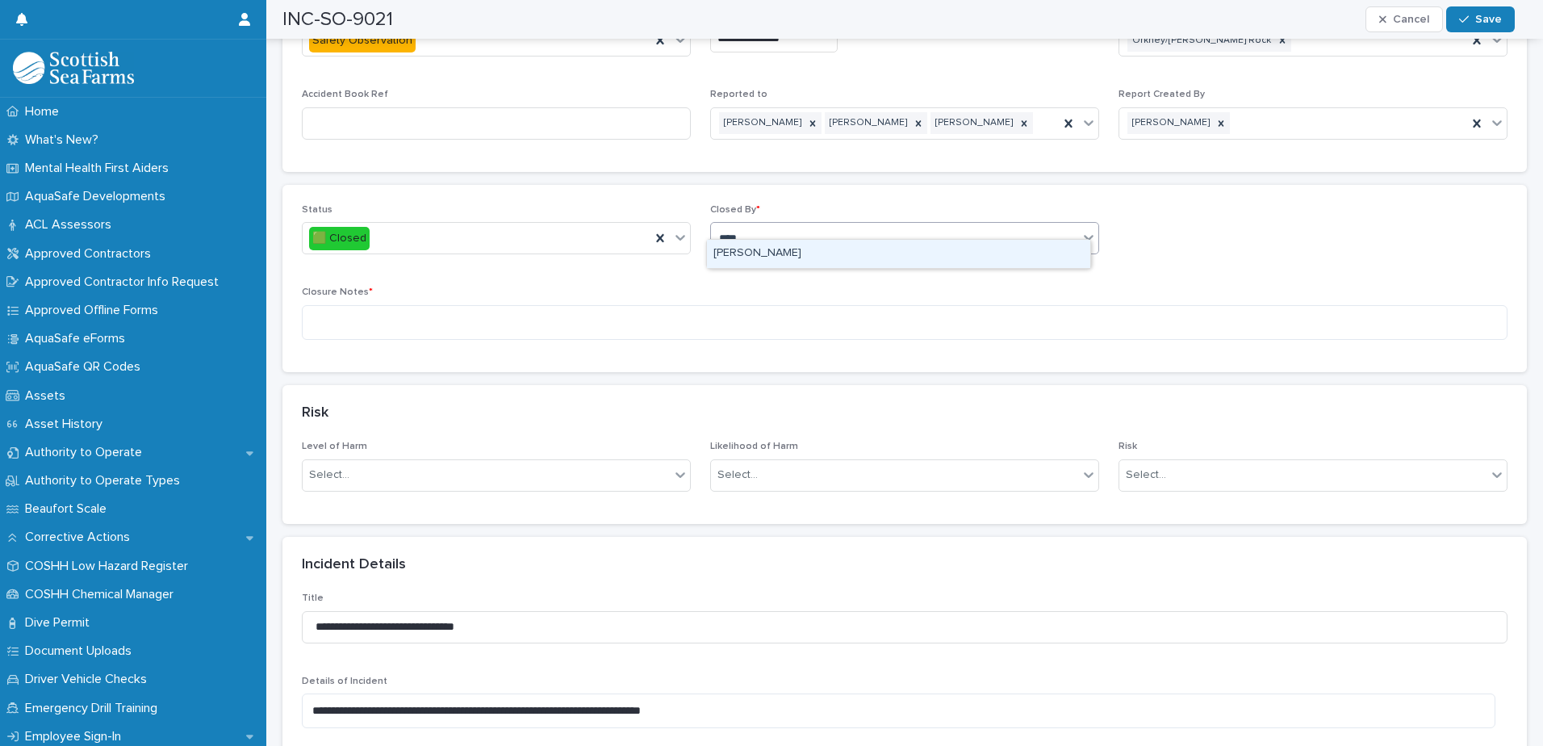
click at [779, 260] on div "[PERSON_NAME]" at bounding box center [898, 254] width 383 height 28
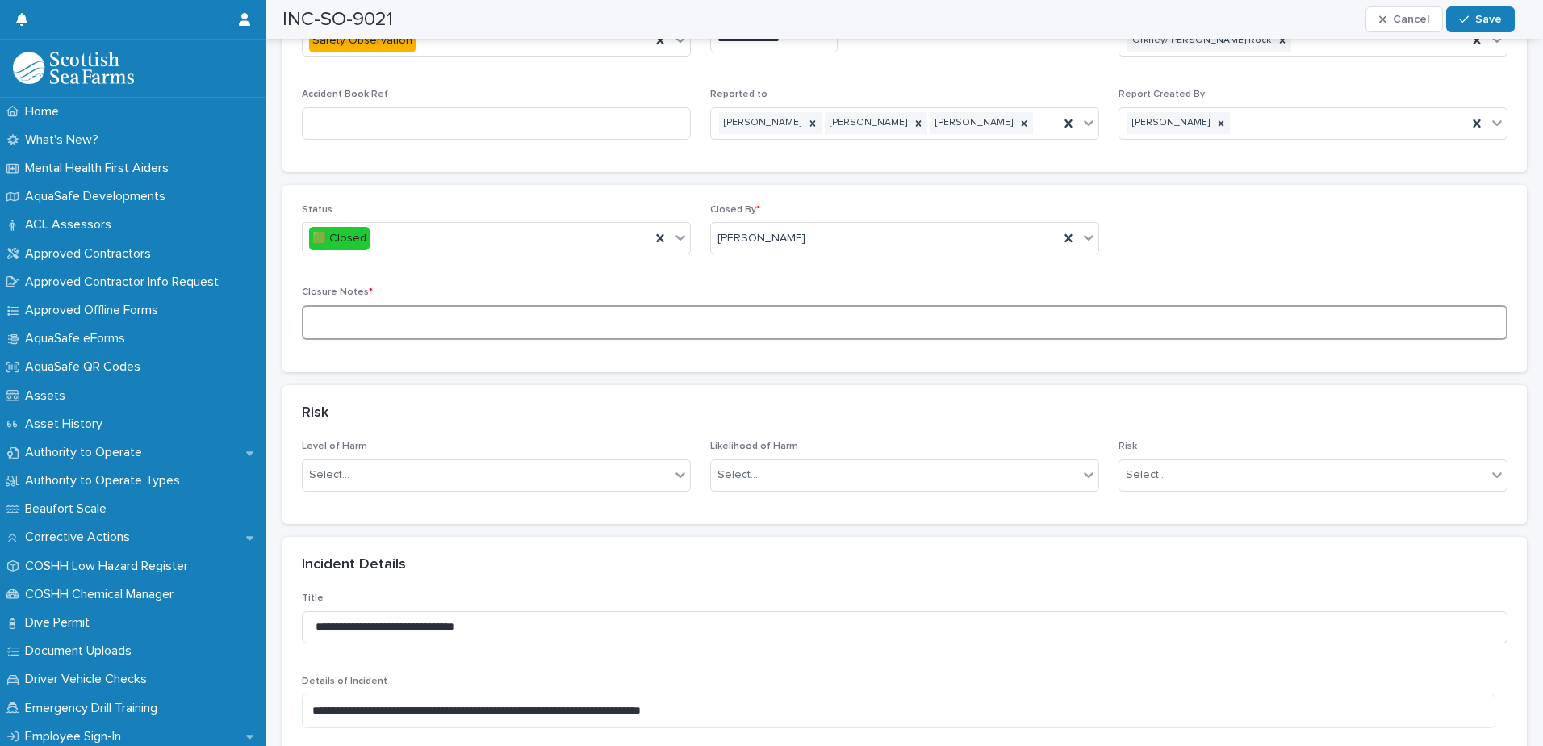
click at [542, 315] on textarea at bounding box center [904, 322] width 1205 height 35
type textarea "**********"
click at [1472, 24] on div "button" at bounding box center [1467, 19] width 16 height 11
